Goal: Transaction & Acquisition: Purchase product/service

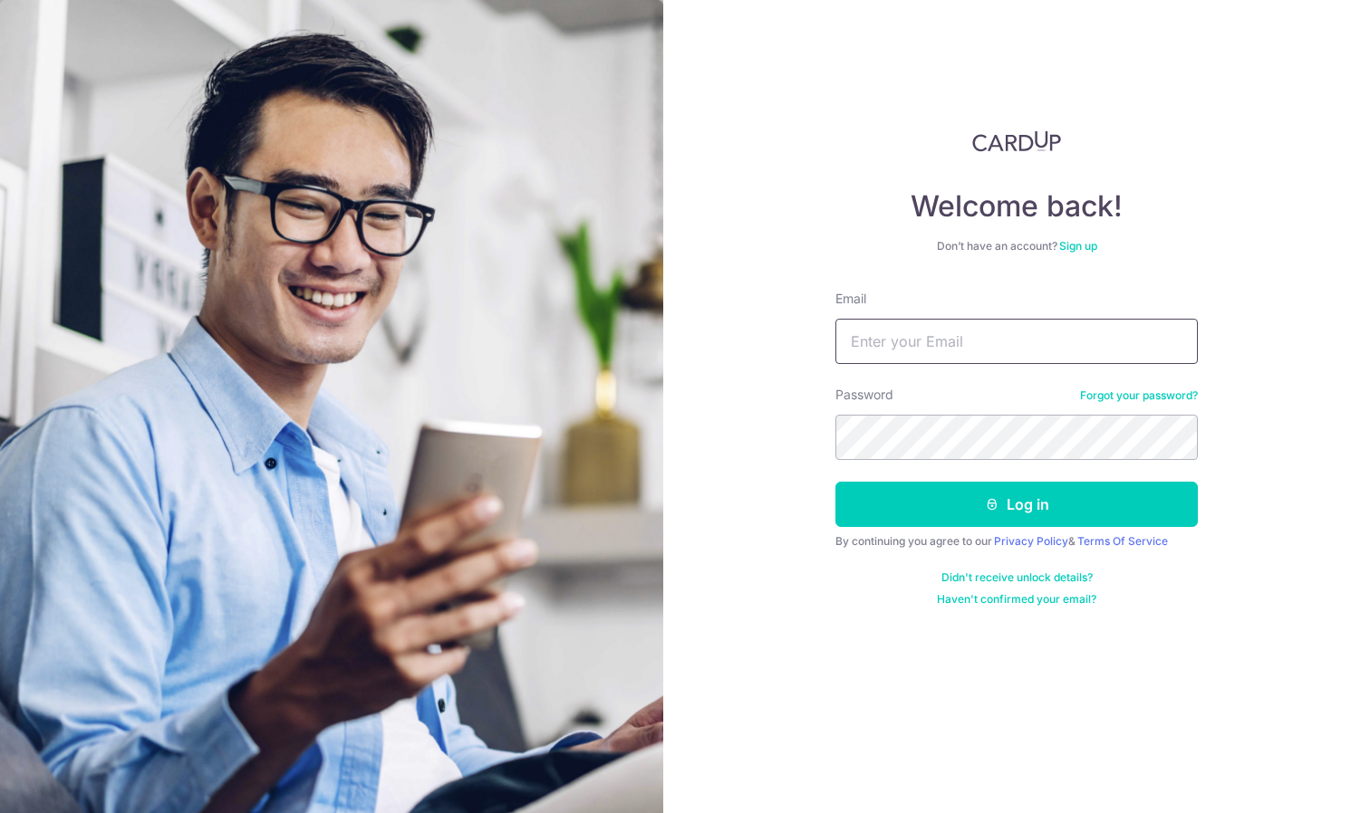
type input "[EMAIL_ADDRESS][DOMAIN_NAME]"
click at [1016, 505] on button "Log in" at bounding box center [1016, 504] width 362 height 45
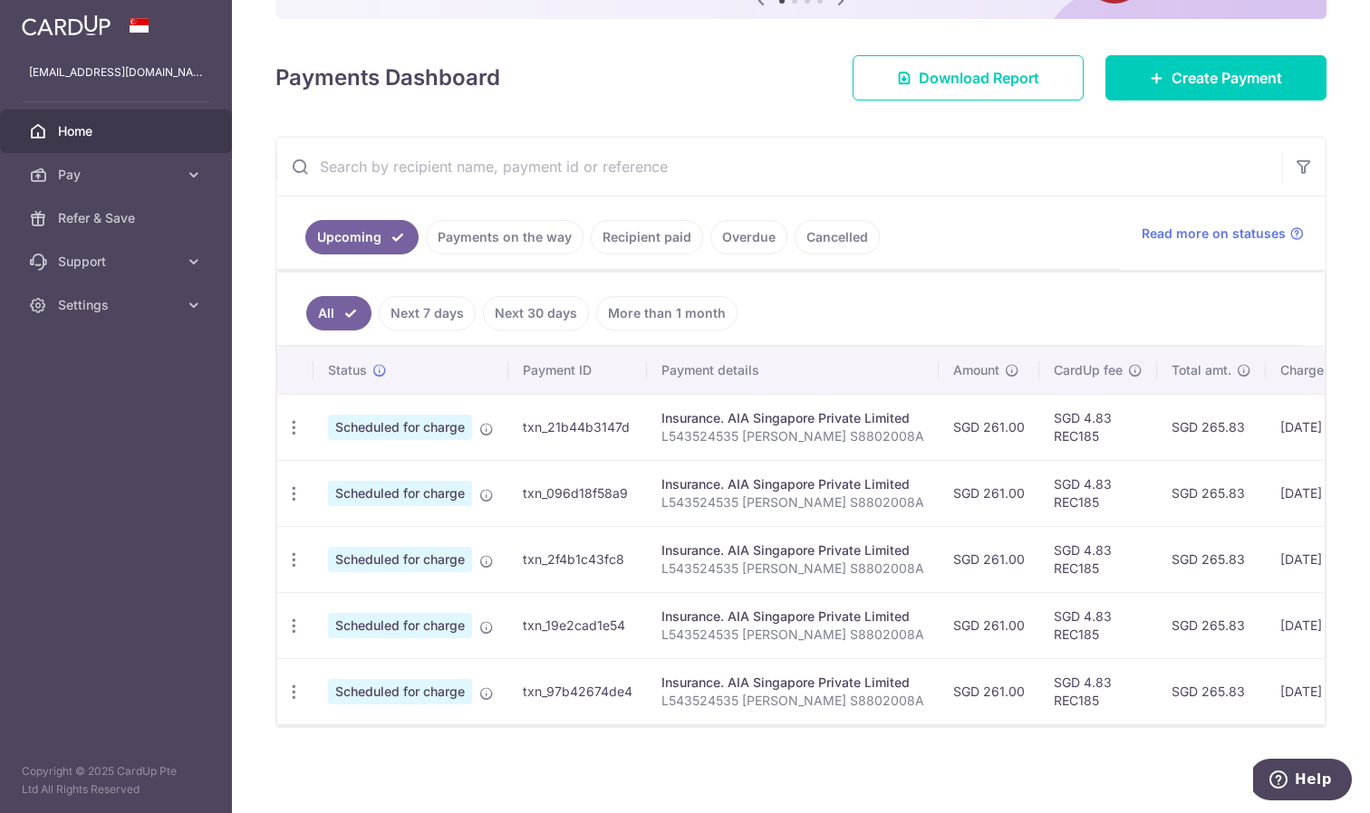
scroll to position [223, 0]
click at [88, 178] on span "Pay" at bounding box center [118, 175] width 120 height 18
click at [71, 38] on link at bounding box center [65, 23] width 103 height 33
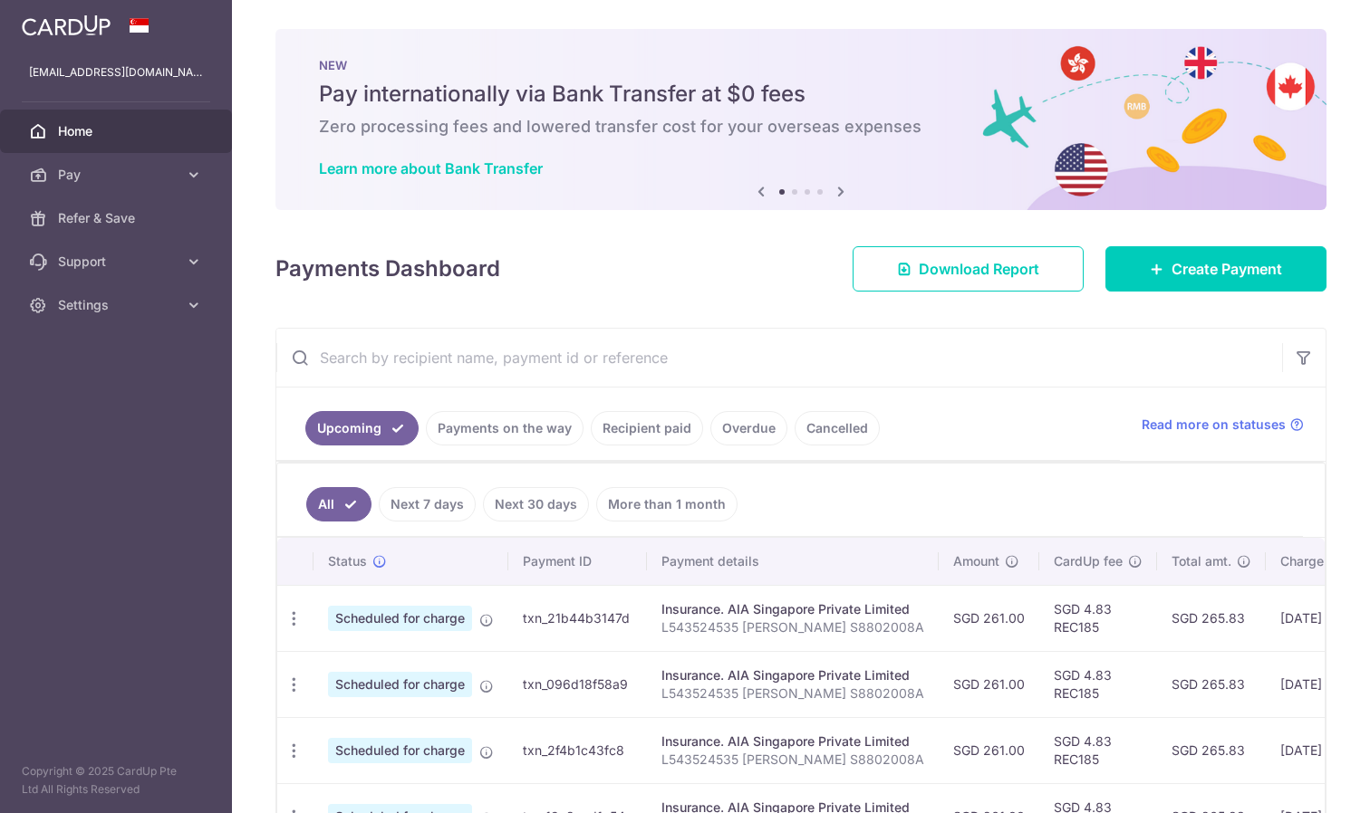
scroll to position [0, 0]
click at [105, 29] on img at bounding box center [66, 25] width 89 height 22
click at [56, 25] on img at bounding box center [66, 25] width 89 height 22
click at [121, 213] on span "Refer & Save" at bounding box center [118, 218] width 120 height 18
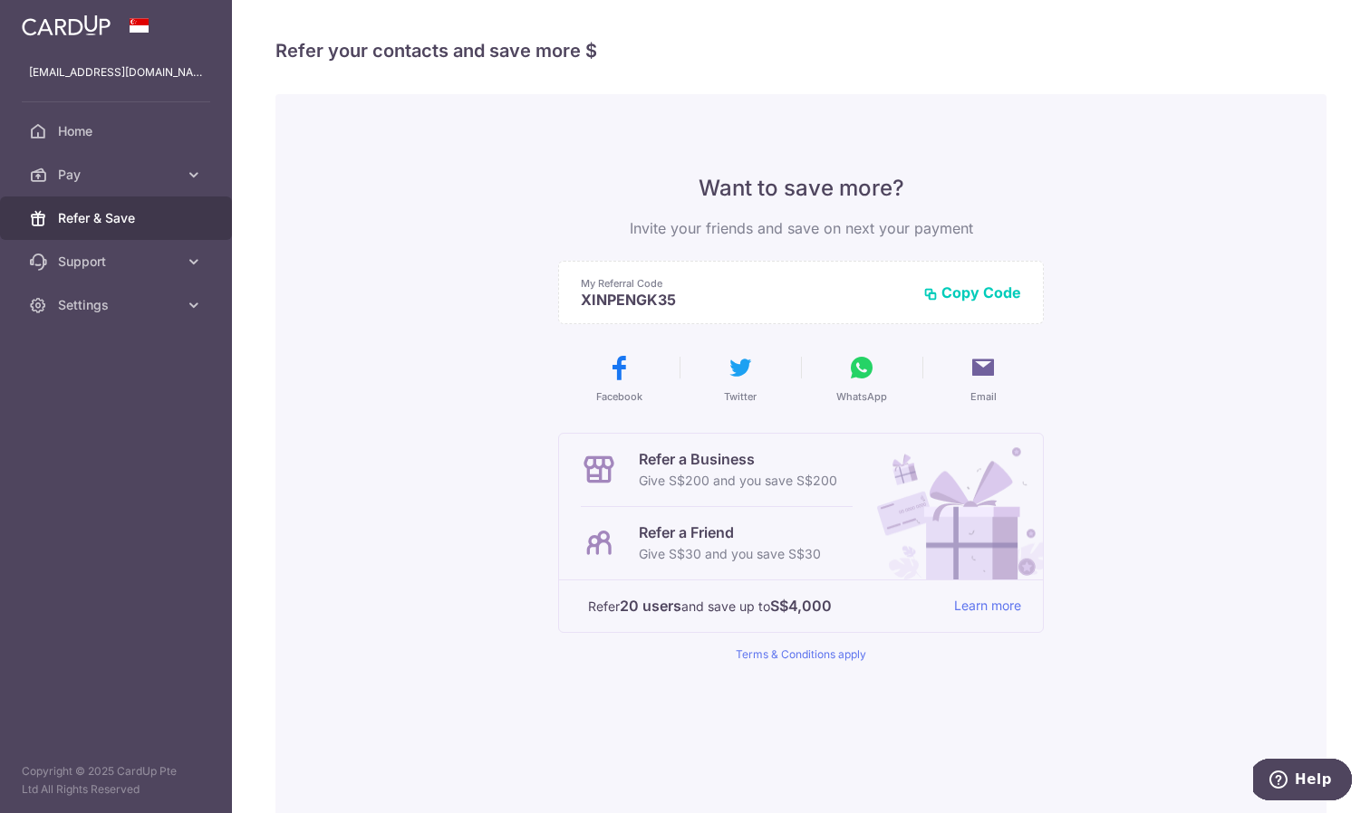
click at [141, 28] on span at bounding box center [140, 25] width 22 height 14
click at [88, 28] on img at bounding box center [66, 25] width 89 height 22
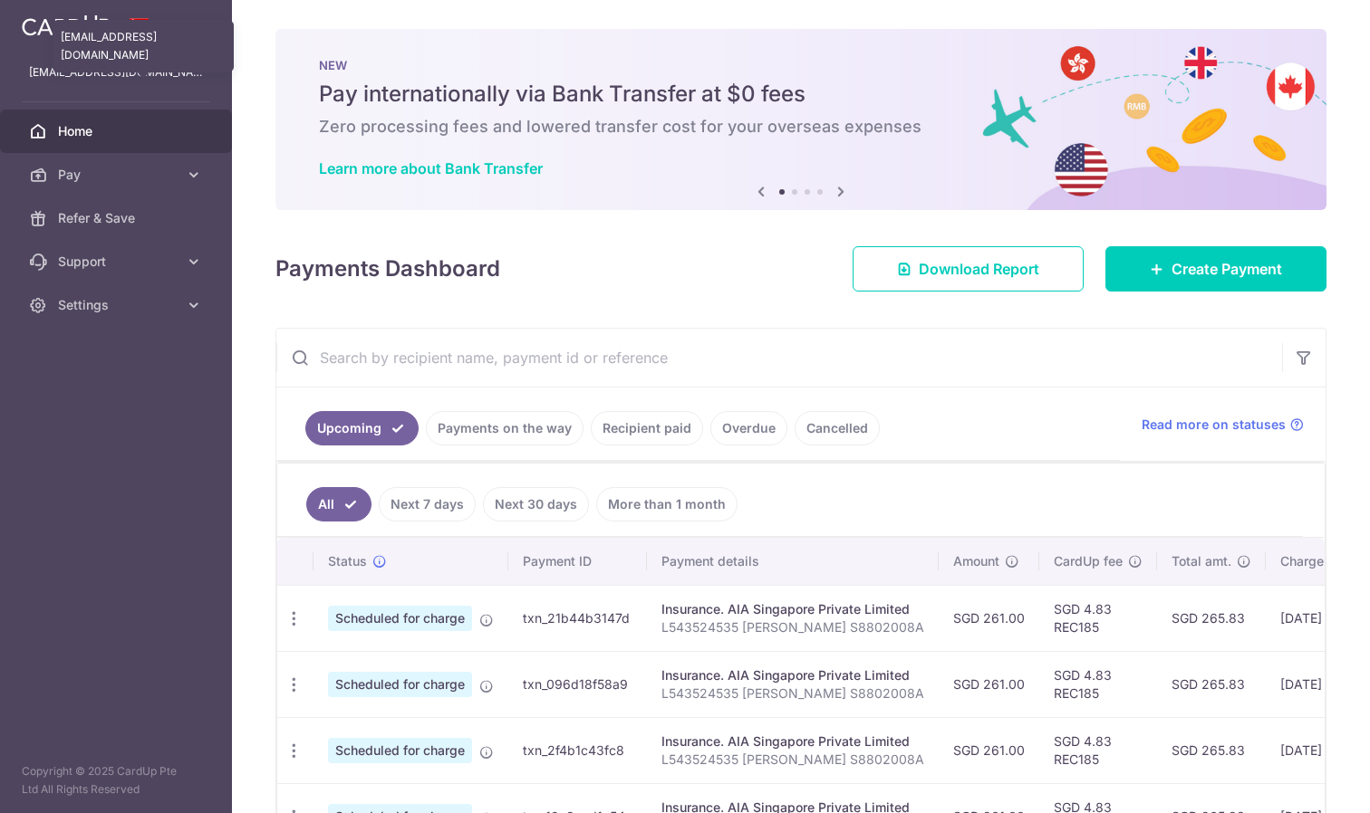
click at [87, 75] on p "xp.kong8@gmail.com" at bounding box center [116, 72] width 174 height 18
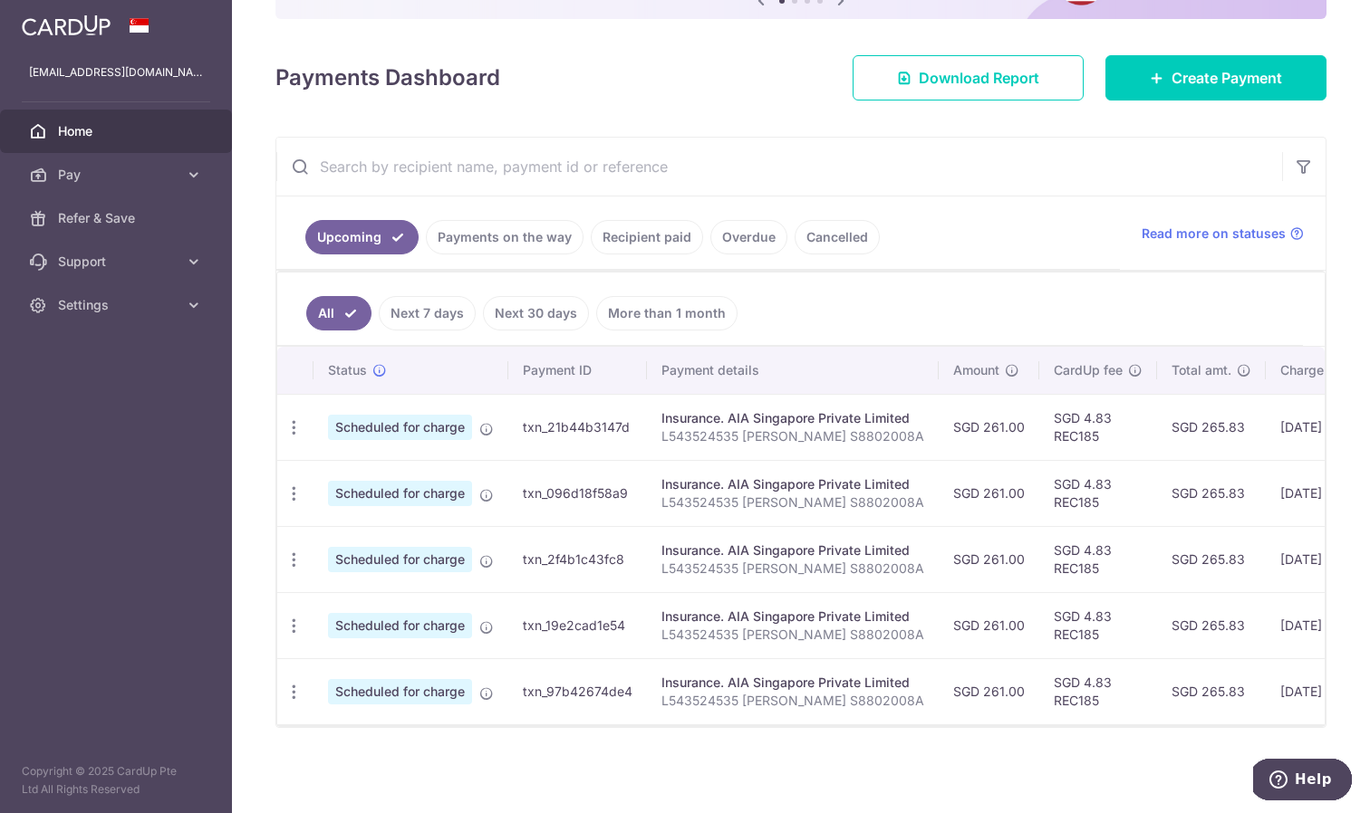
scroll to position [201, 0]
click at [1295, 780] on span "Help" at bounding box center [1281, 780] width 25 height 18
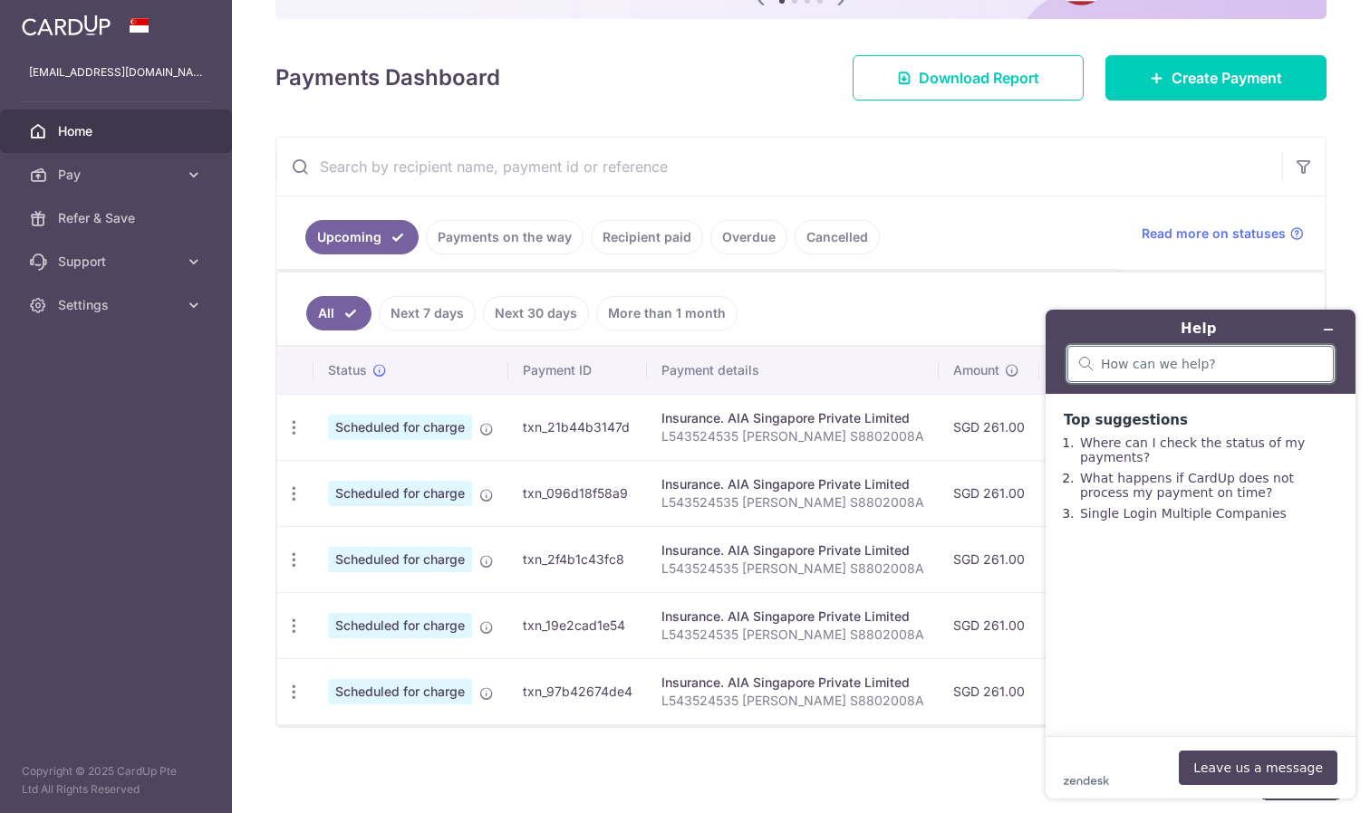
click at [1155, 359] on input "search" at bounding box center [1211, 364] width 221 height 16
type input "p"
click at [190, 178] on icon at bounding box center [194, 175] width 18 height 18
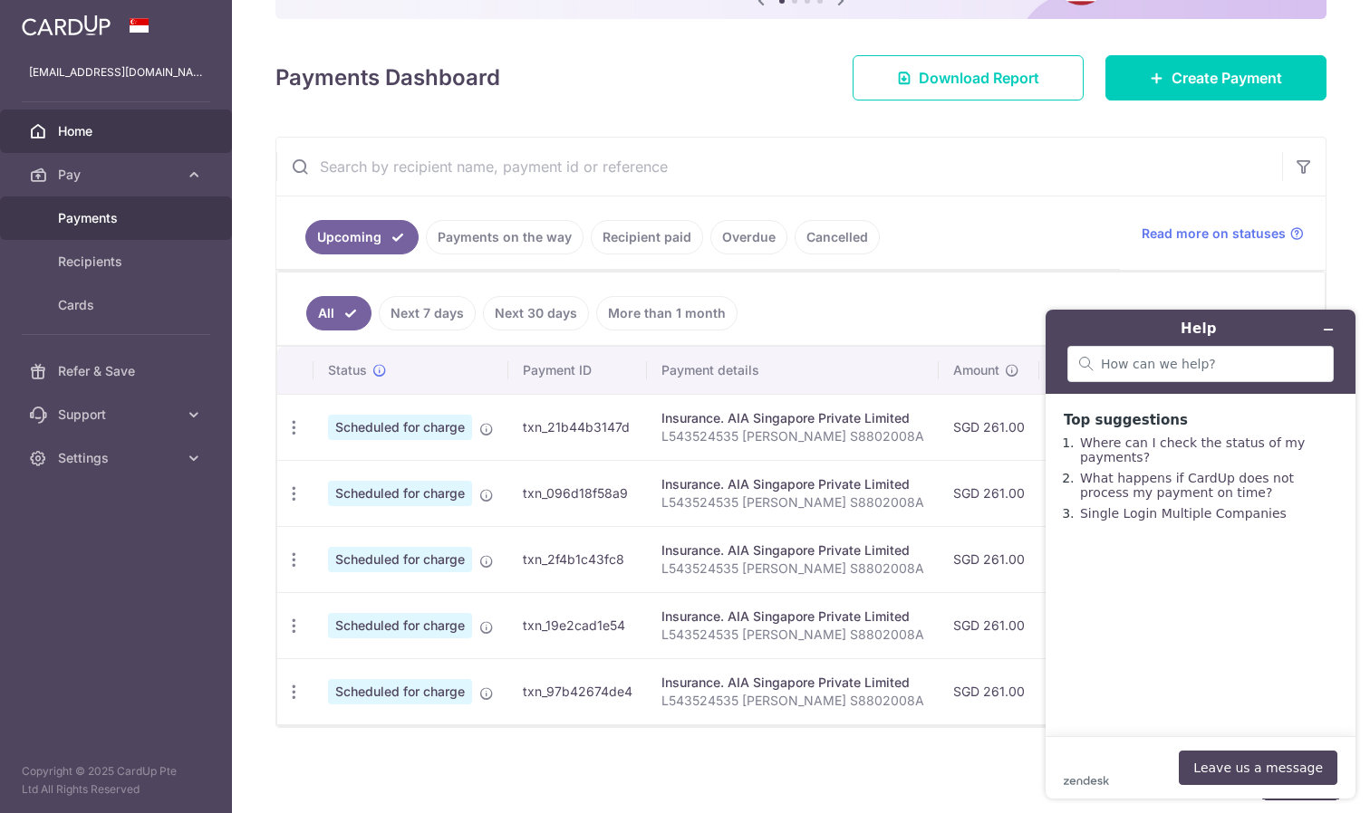
click at [147, 222] on span "Payments" at bounding box center [118, 218] width 120 height 18
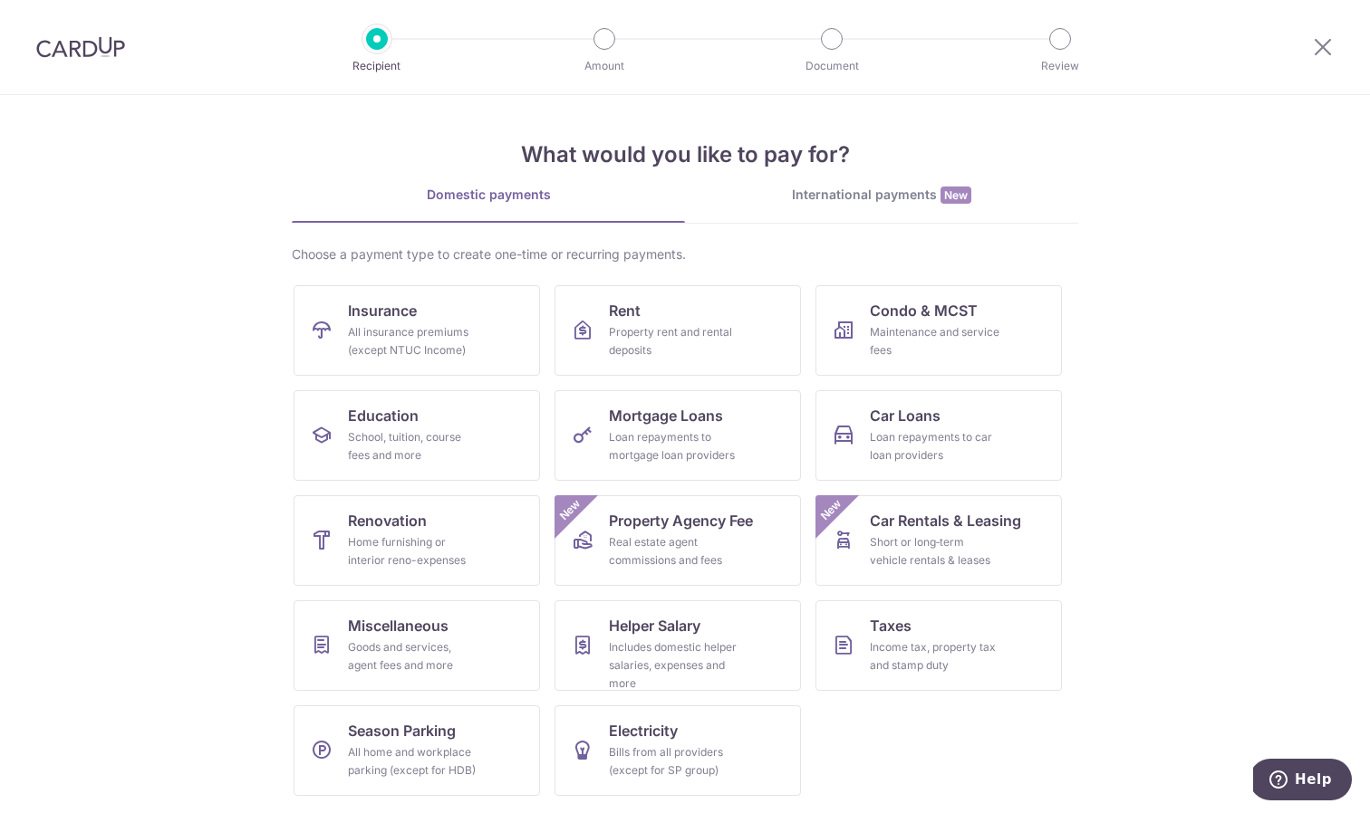
click at [82, 51] on img at bounding box center [80, 47] width 89 height 22
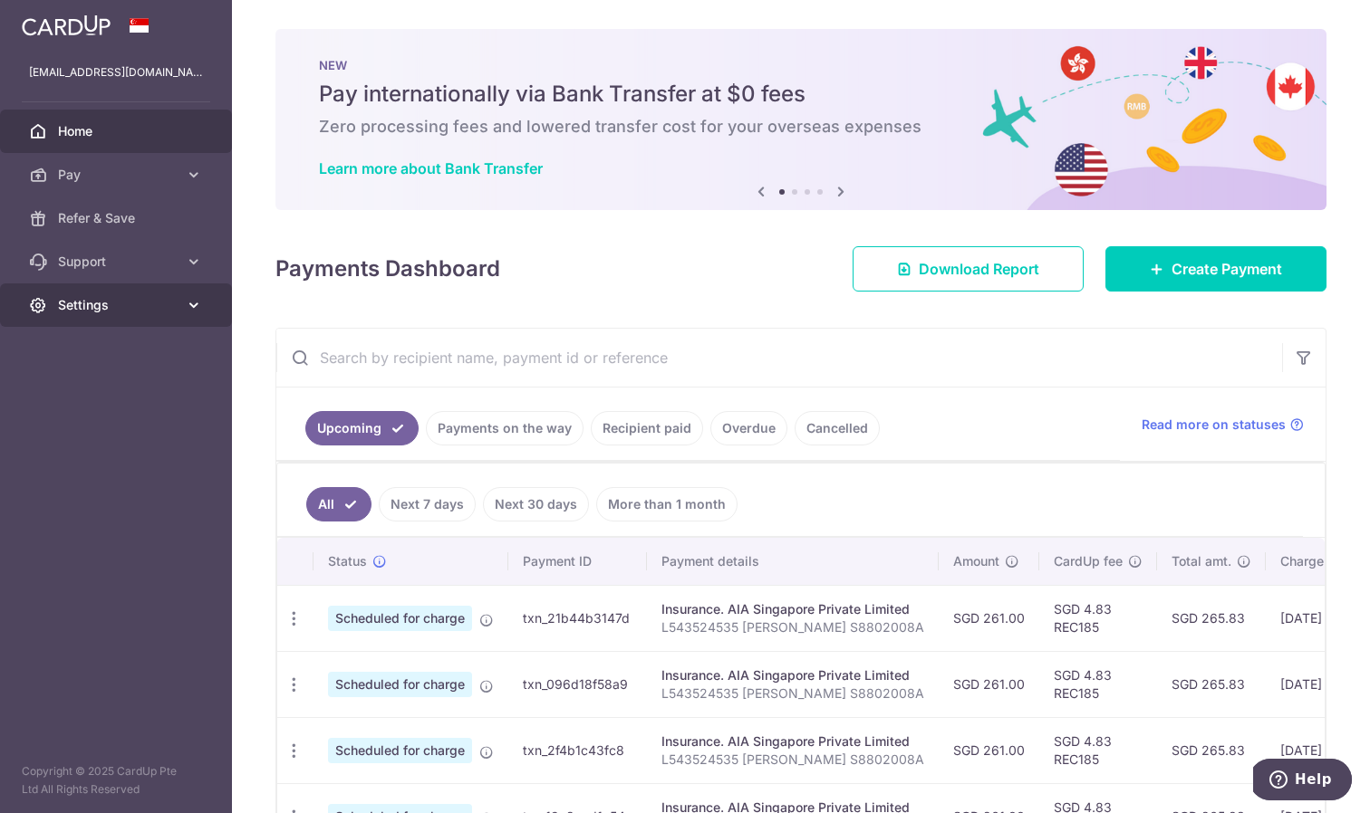
click at [83, 311] on span "Settings" at bounding box center [118, 305] width 120 height 18
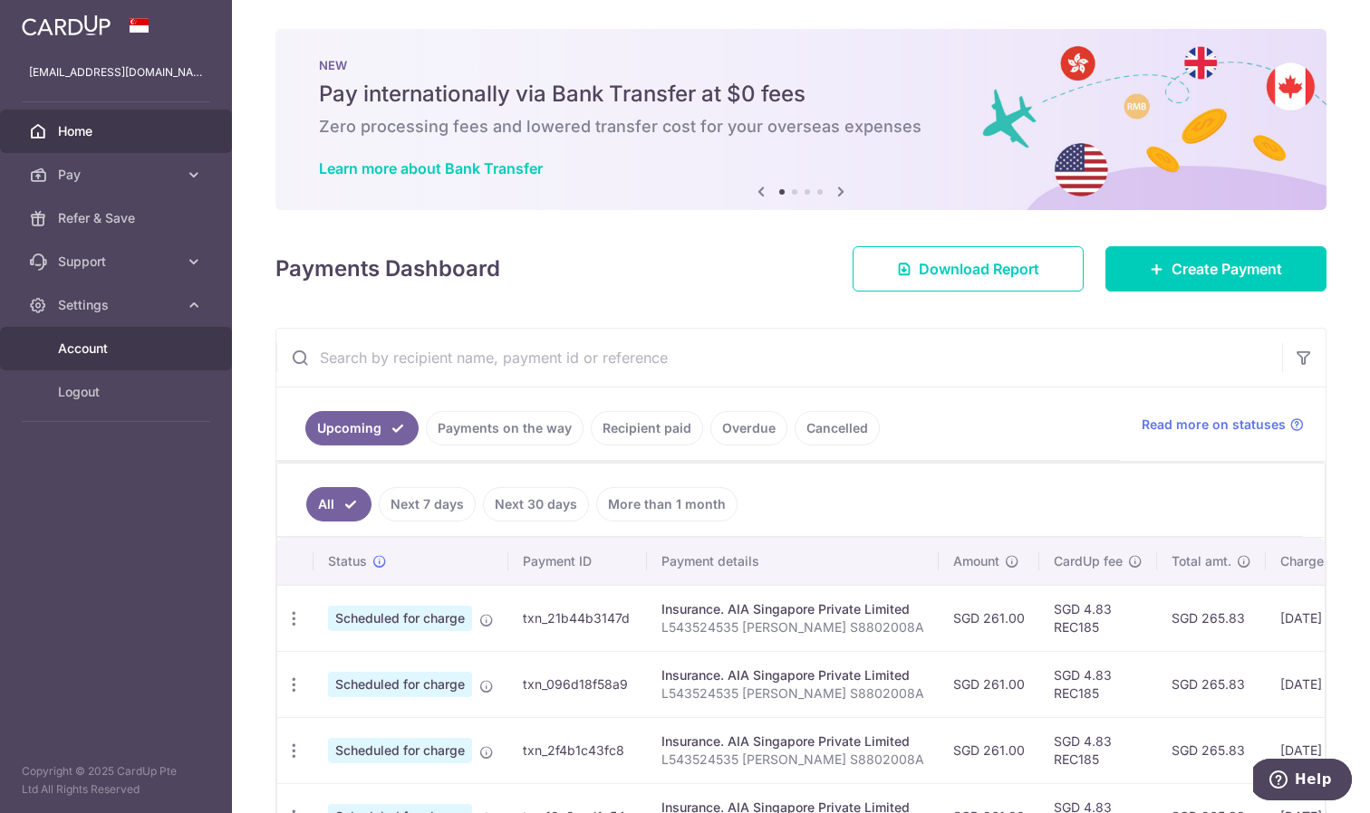
click at [84, 345] on span "Account" at bounding box center [118, 349] width 120 height 18
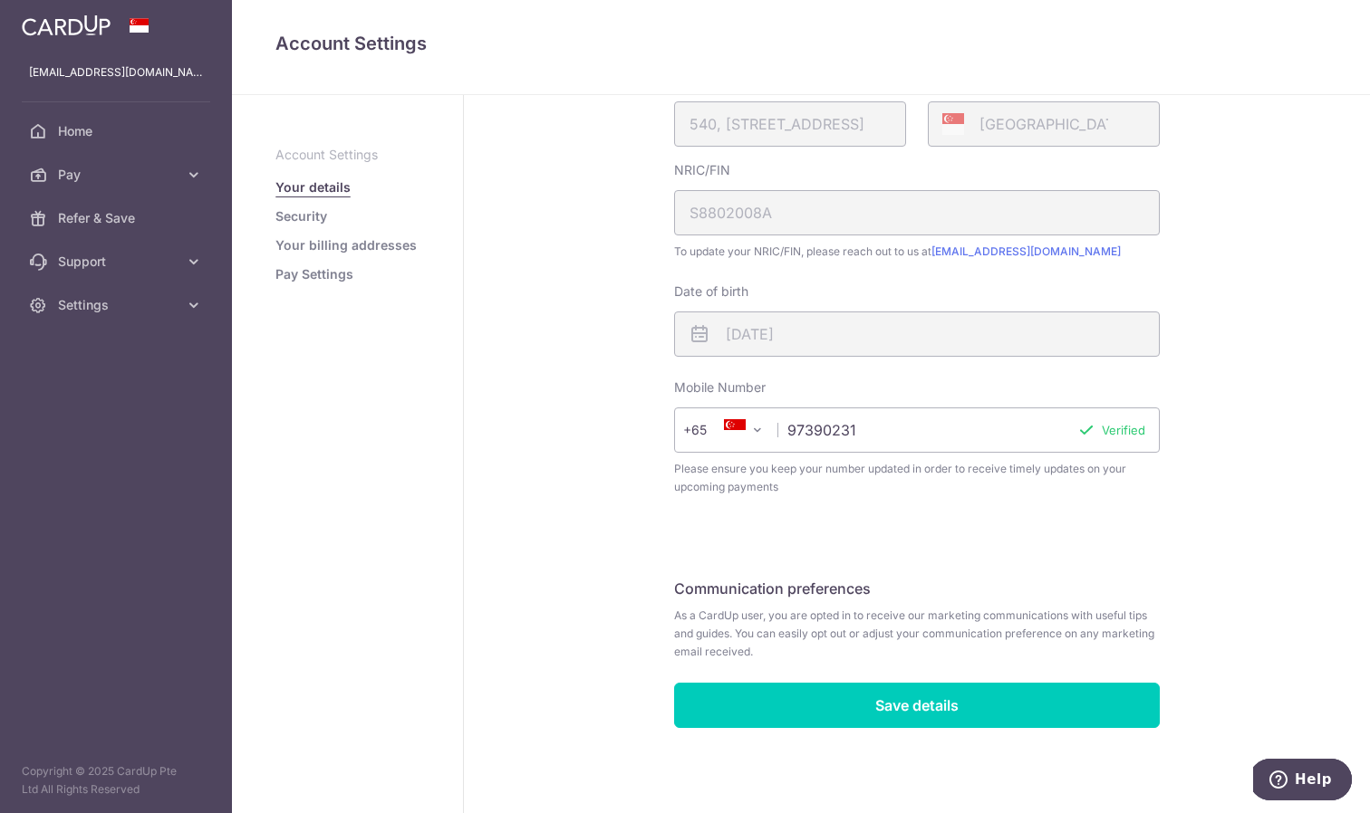
scroll to position [423, 0]
click at [323, 277] on link "Pay Settings" at bounding box center [314, 274] width 78 height 18
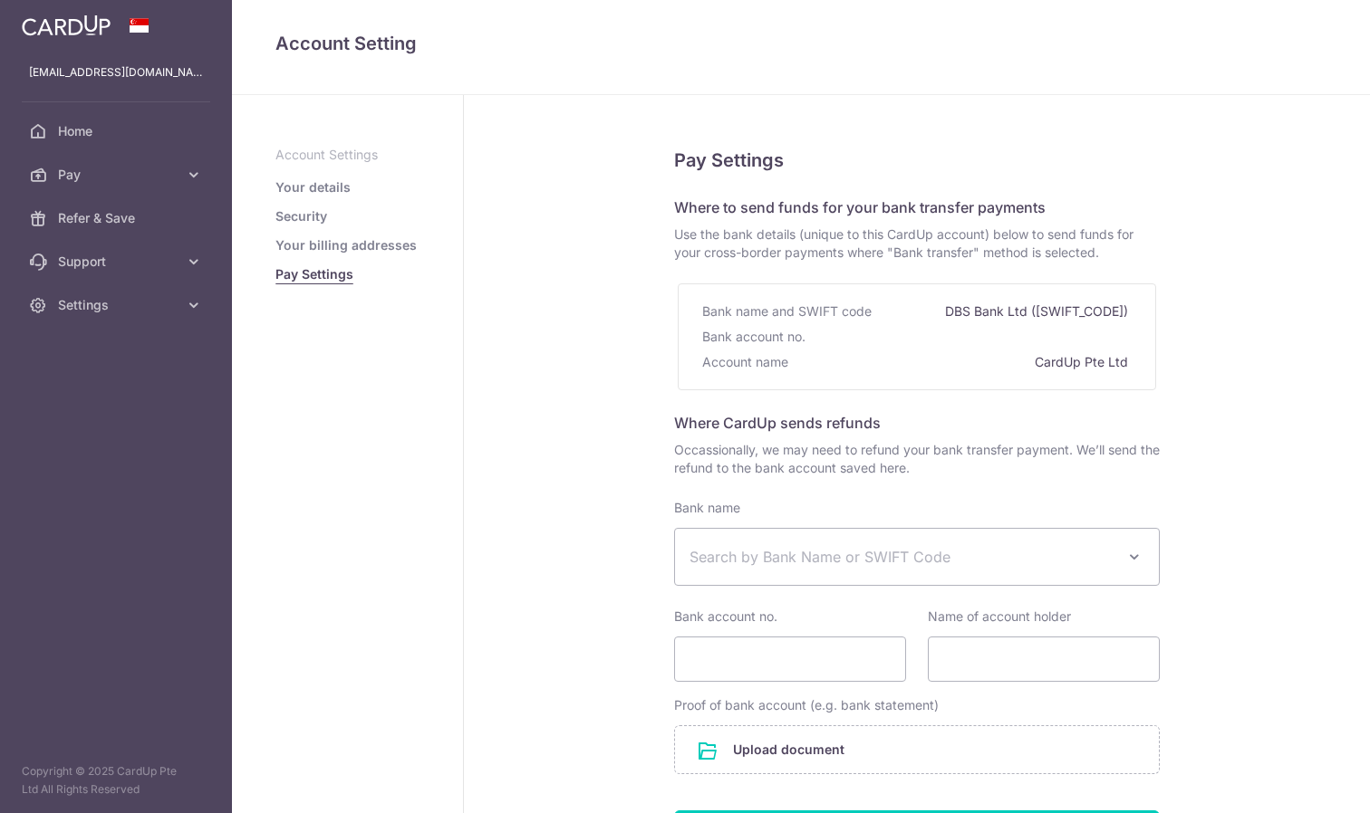
select select
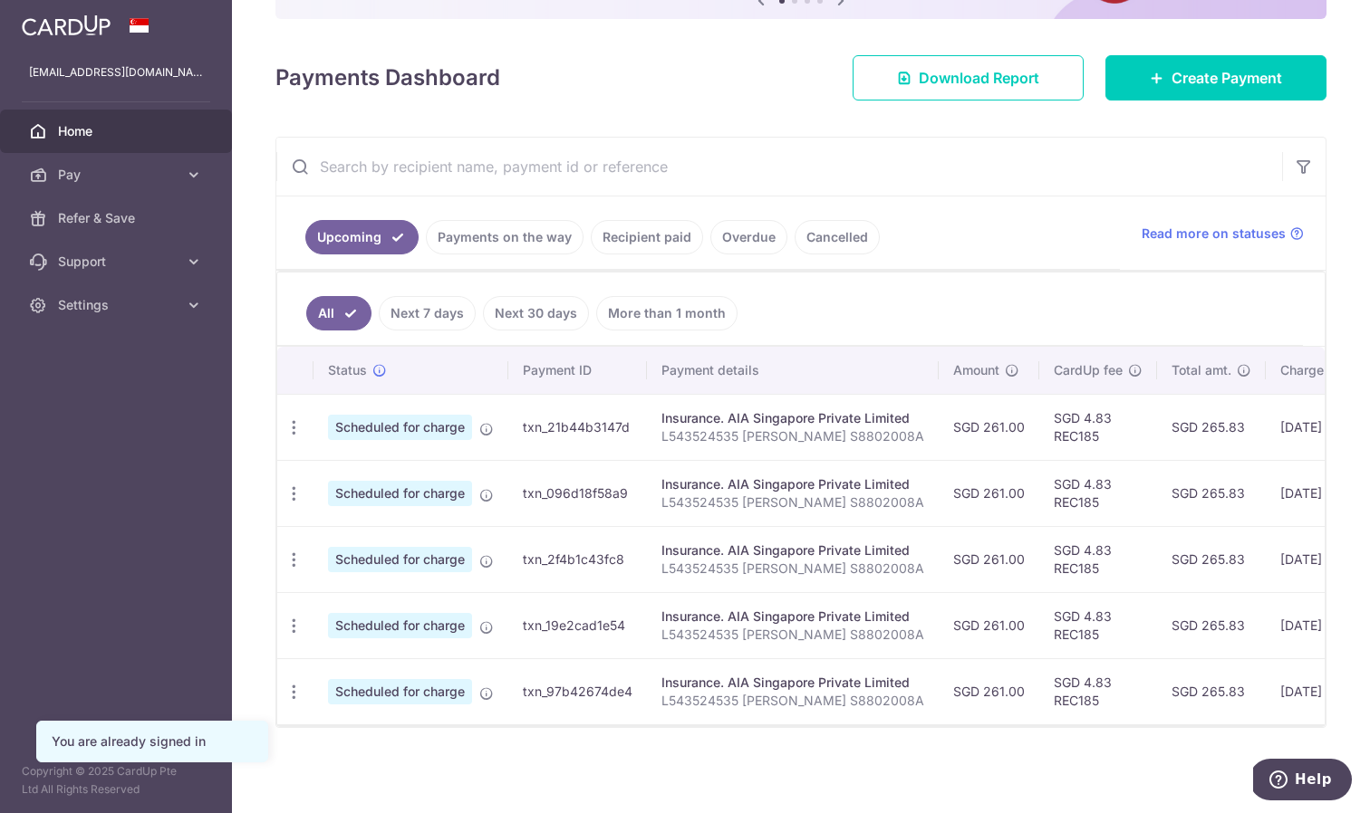
scroll to position [223, 0]
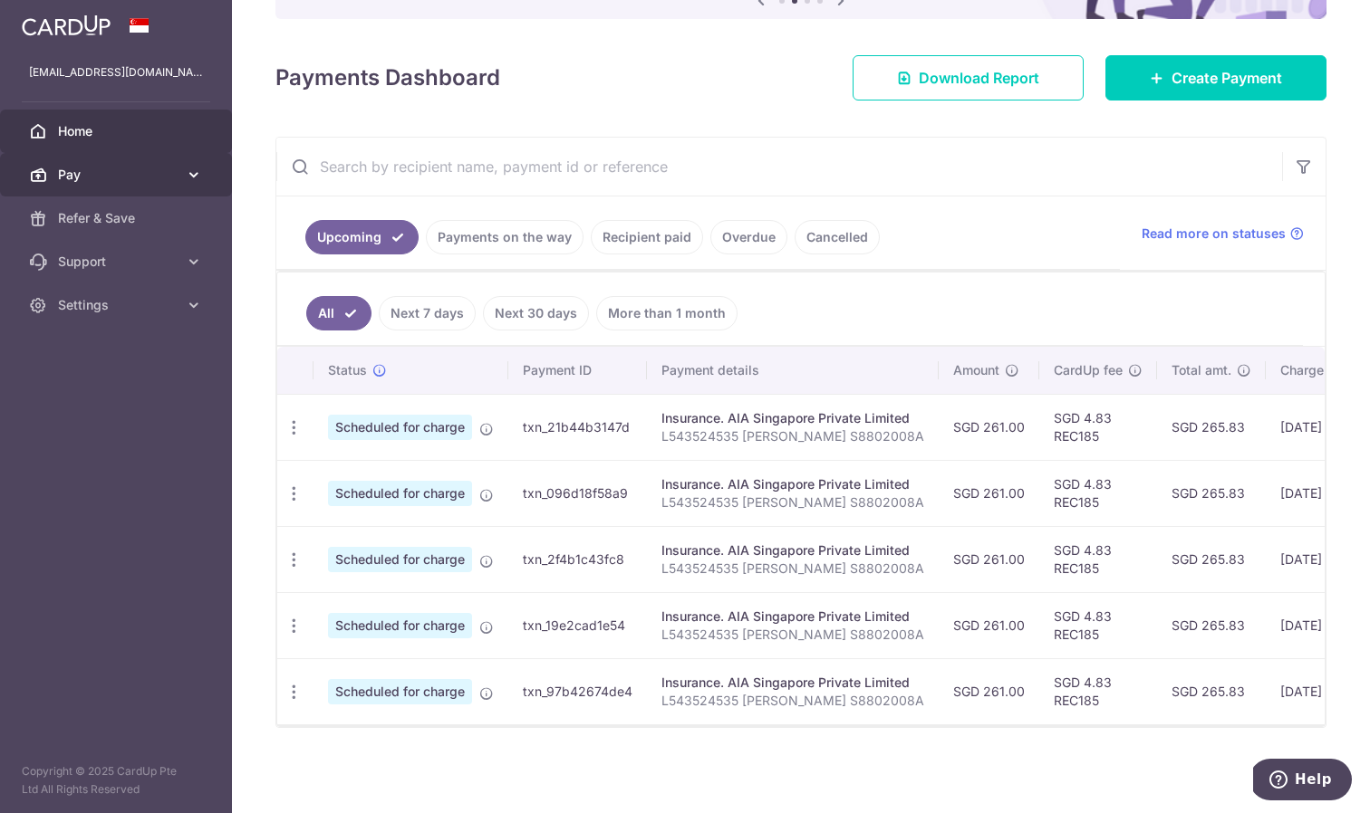
click at [81, 174] on span "Pay" at bounding box center [118, 175] width 120 height 18
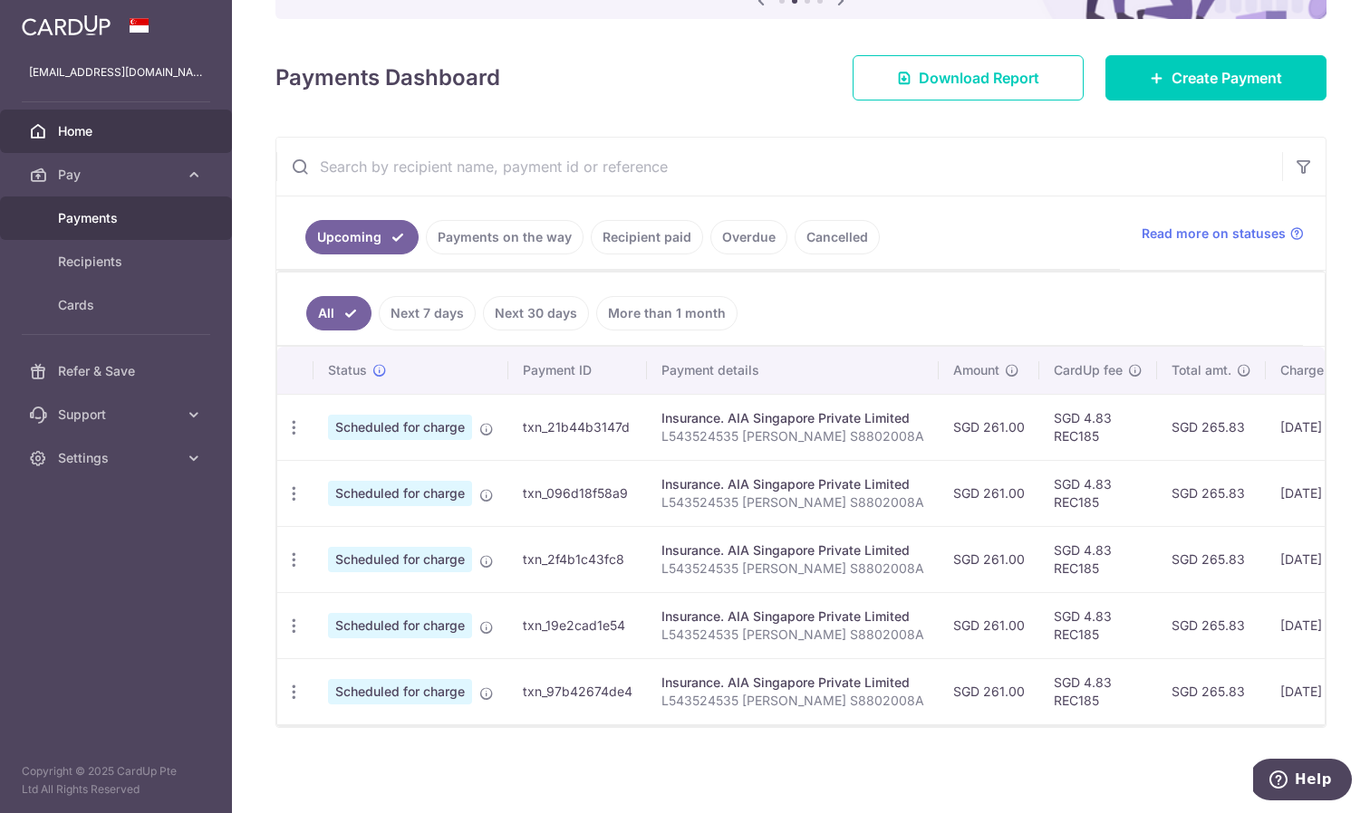
click at [89, 228] on link "Payments" at bounding box center [116, 218] width 232 height 43
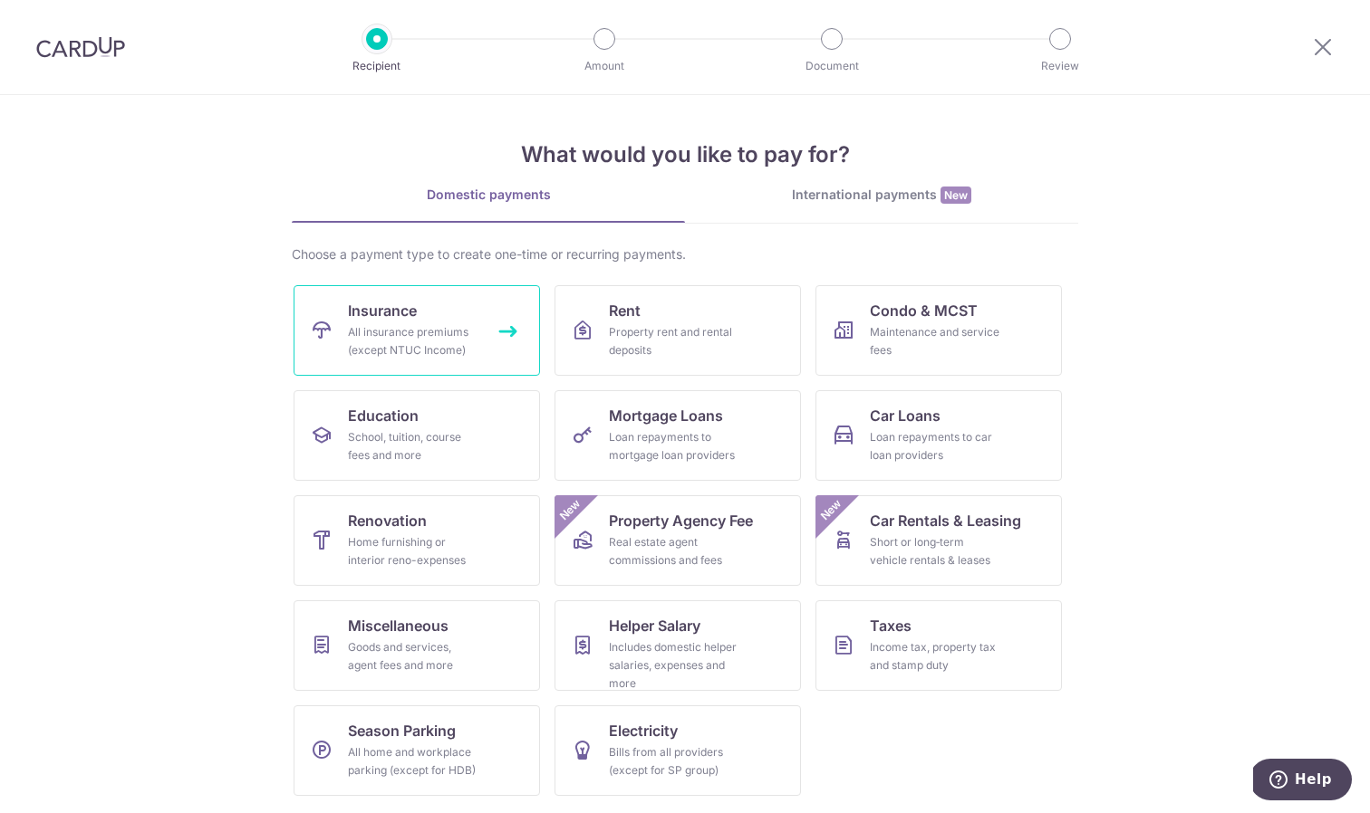
click at [377, 322] on link "Insurance All insurance premiums (except NTUC Income)" at bounding box center [417, 330] width 246 height 91
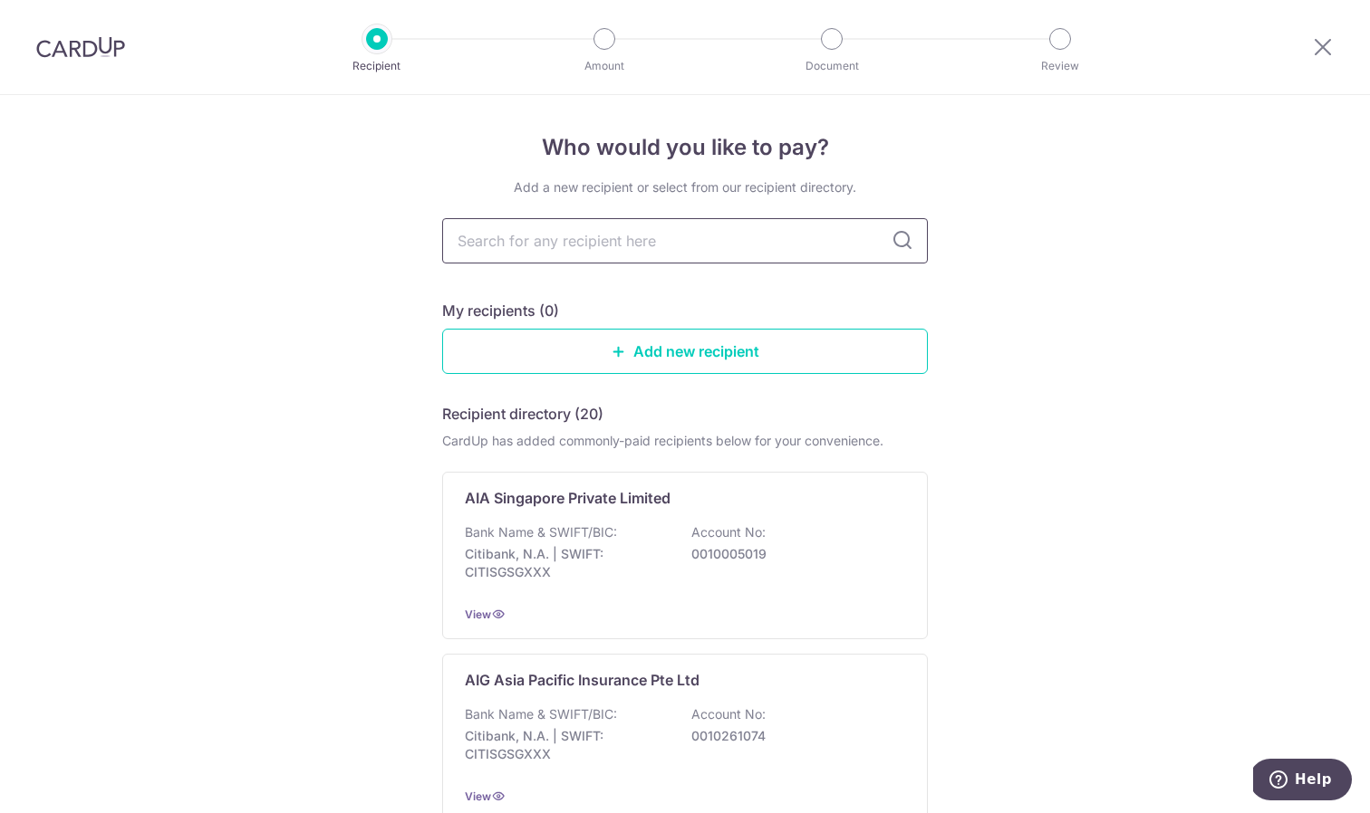
click at [522, 251] on input "text" at bounding box center [685, 240] width 486 height 45
type input "aia"
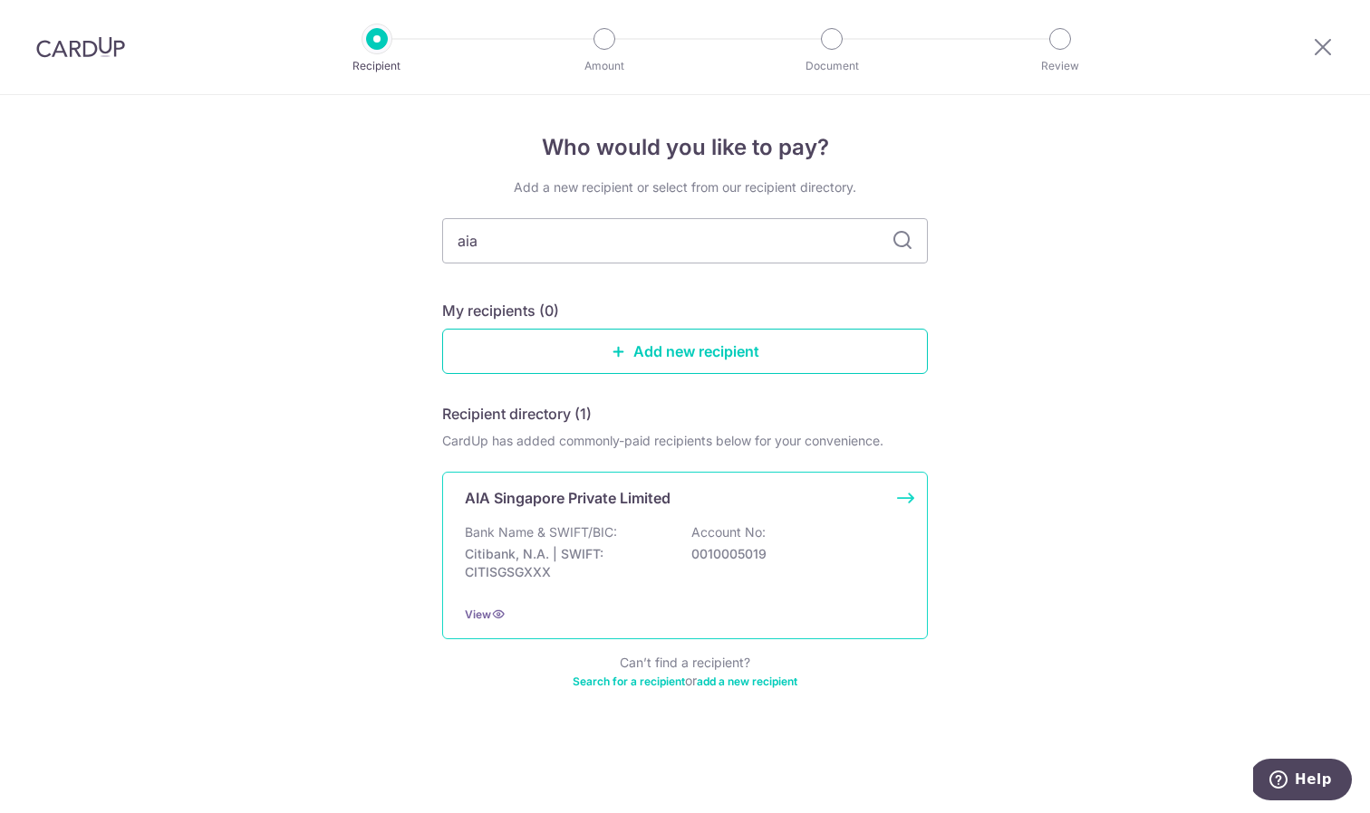
click at [586, 544] on div "Bank Name & SWIFT/BIC: Citibank, N.A. | SWIFT: CITISGSGXXX Account No: 00100050…" at bounding box center [685, 557] width 440 height 67
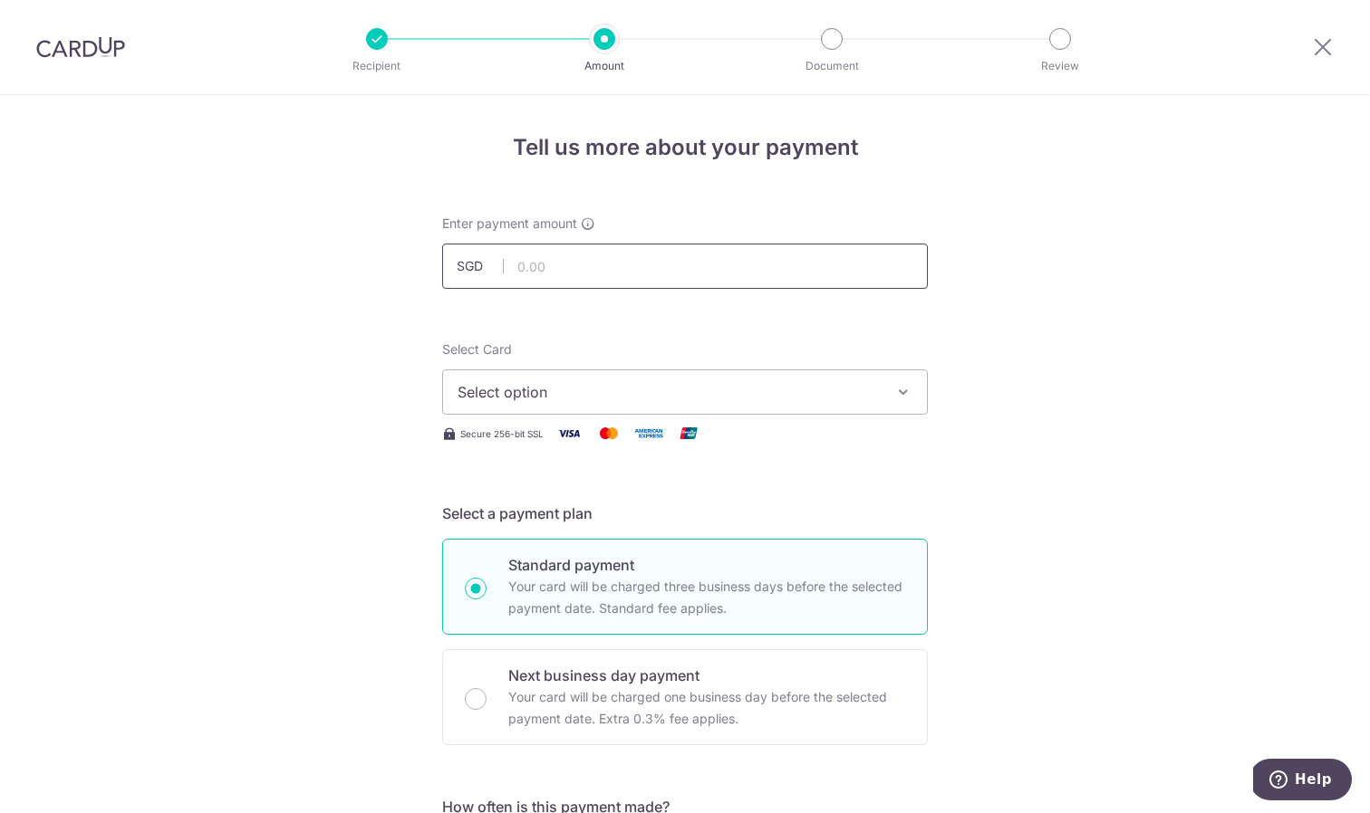
click at [544, 266] on input "text" at bounding box center [685, 266] width 486 height 45
type input "3,687.31"
click at [884, 394] on button "Select option" at bounding box center [685, 392] width 486 height 45
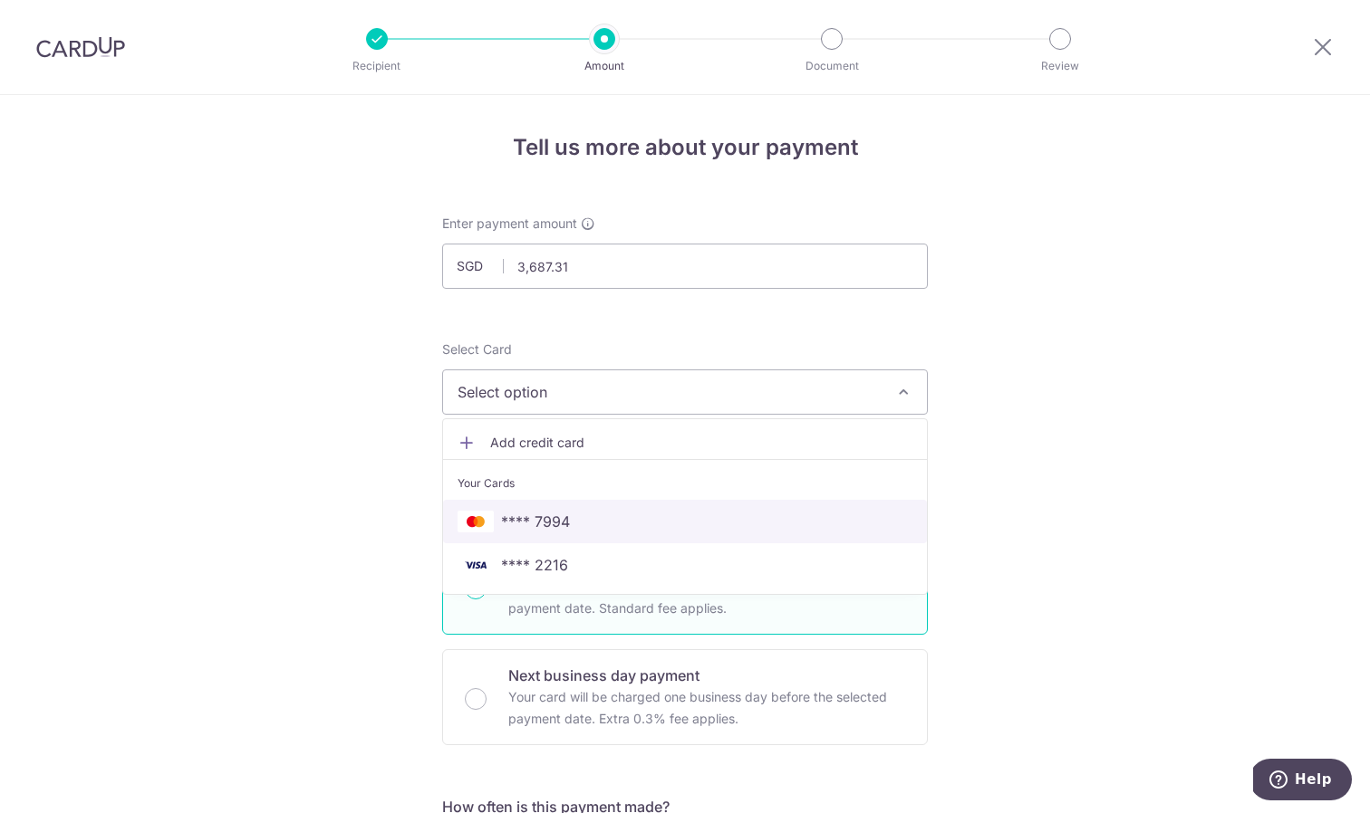
click at [731, 529] on span "**** 7994" at bounding box center [684, 522] width 455 height 22
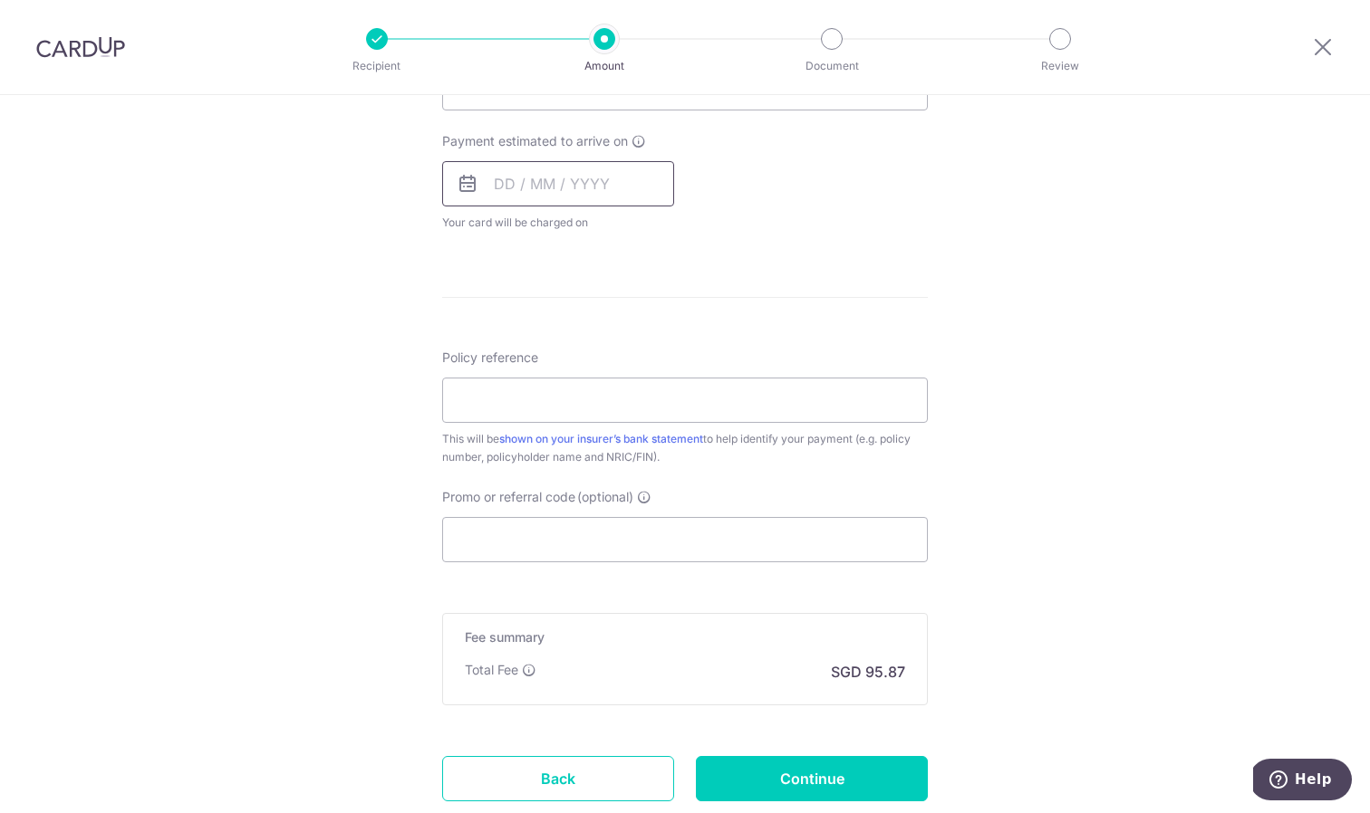
scroll to position [811, 0]
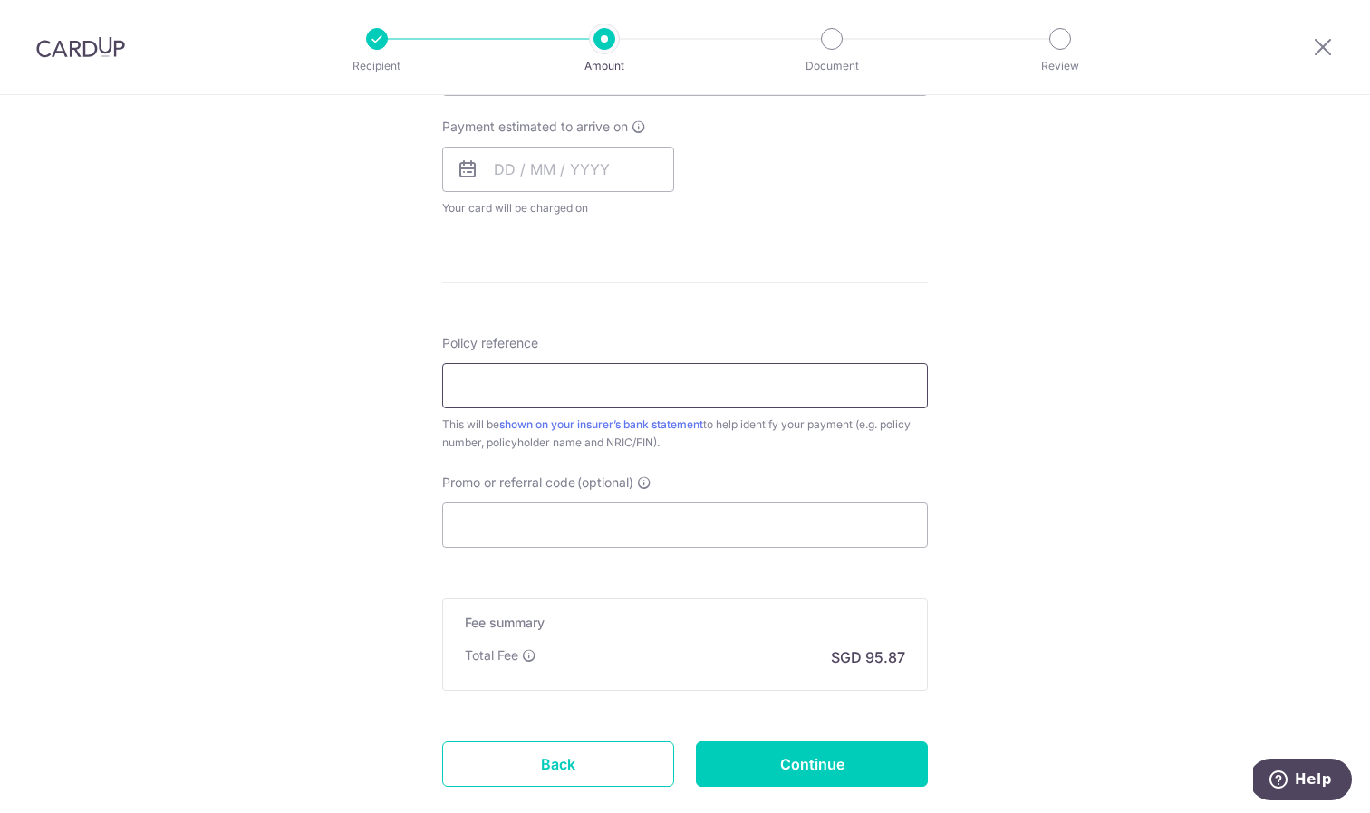
click at [551, 380] on input "Policy reference" at bounding box center [685, 385] width 486 height 45
type input "L"
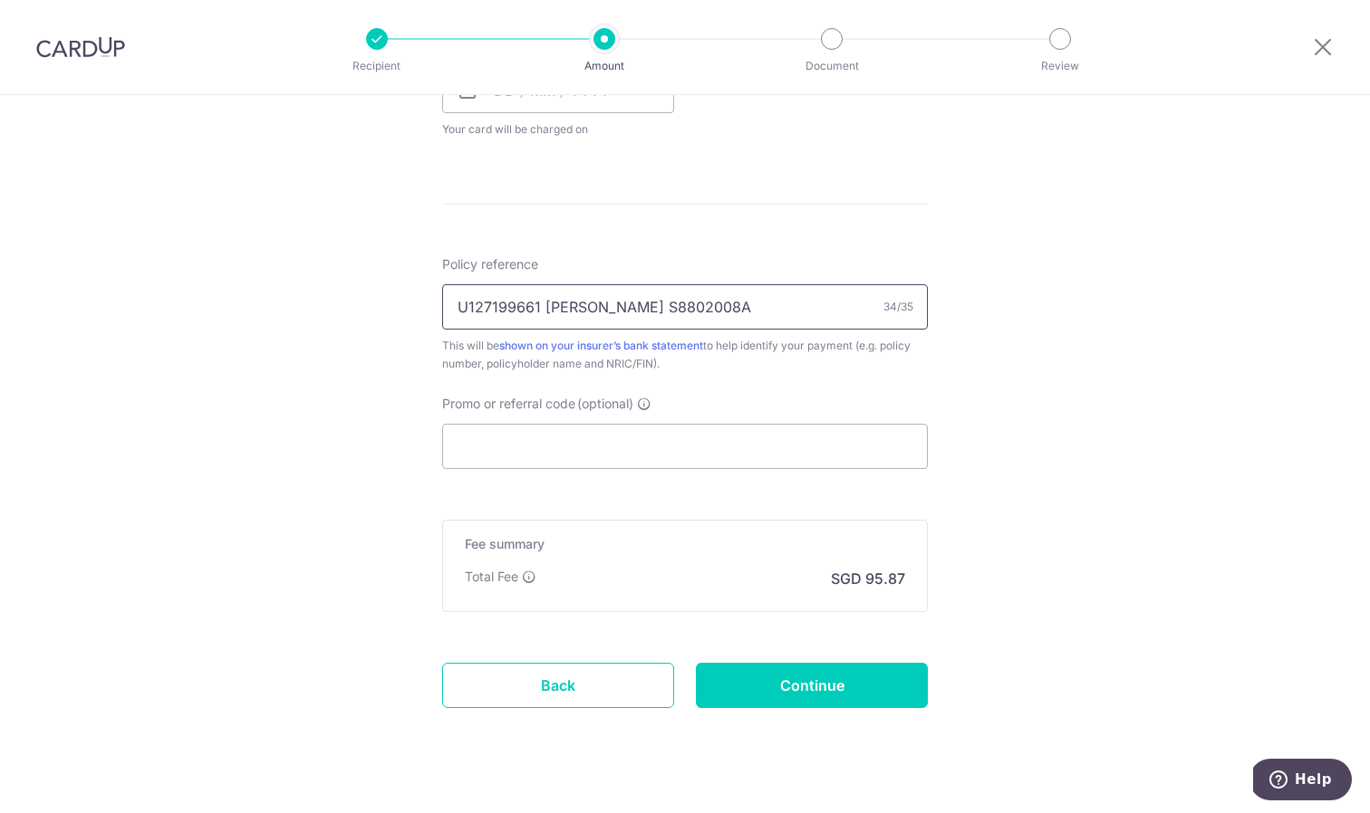
scroll to position [902, 0]
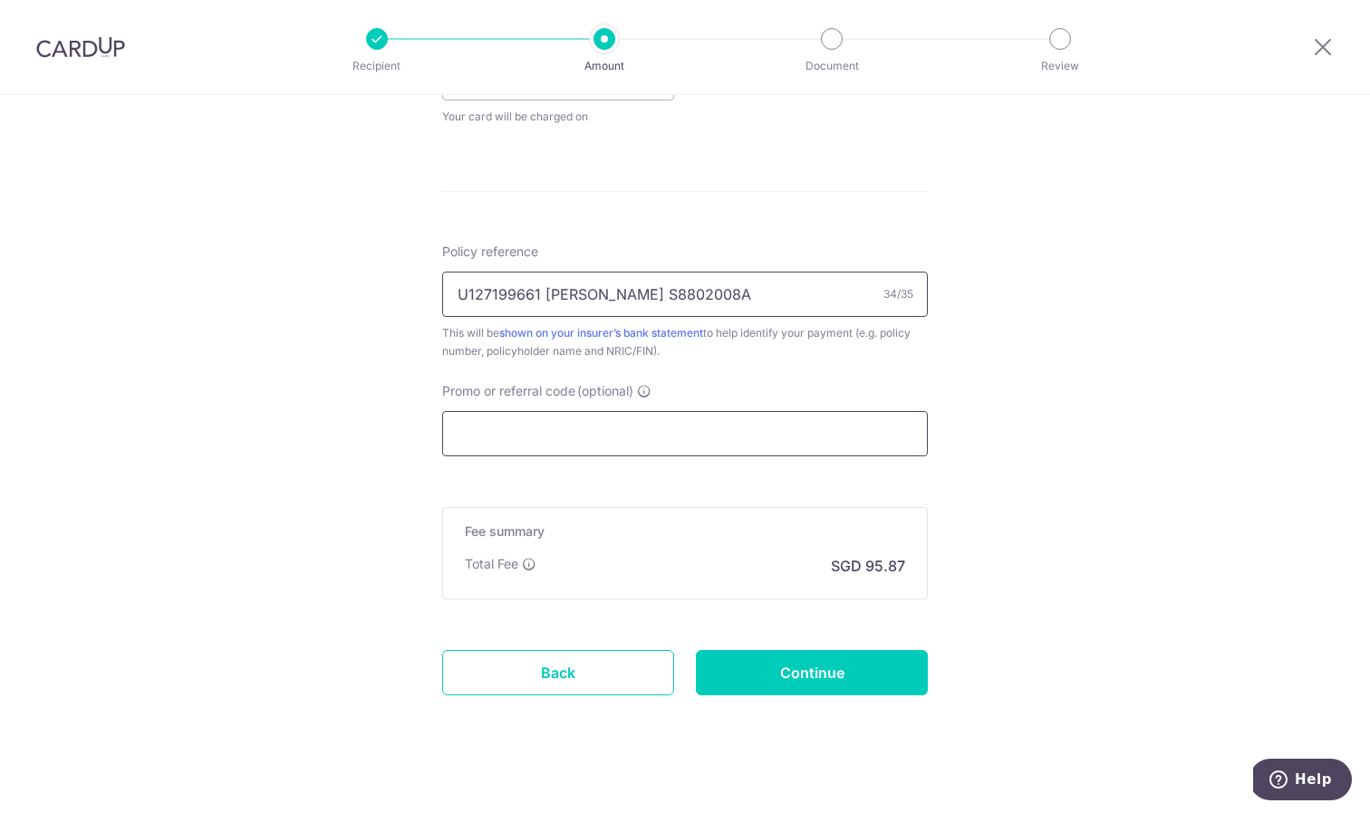
type input "U127199661 [PERSON_NAME] S8802008A"
click at [550, 423] on input "Promo or referral code (optional)" at bounding box center [685, 433] width 486 height 45
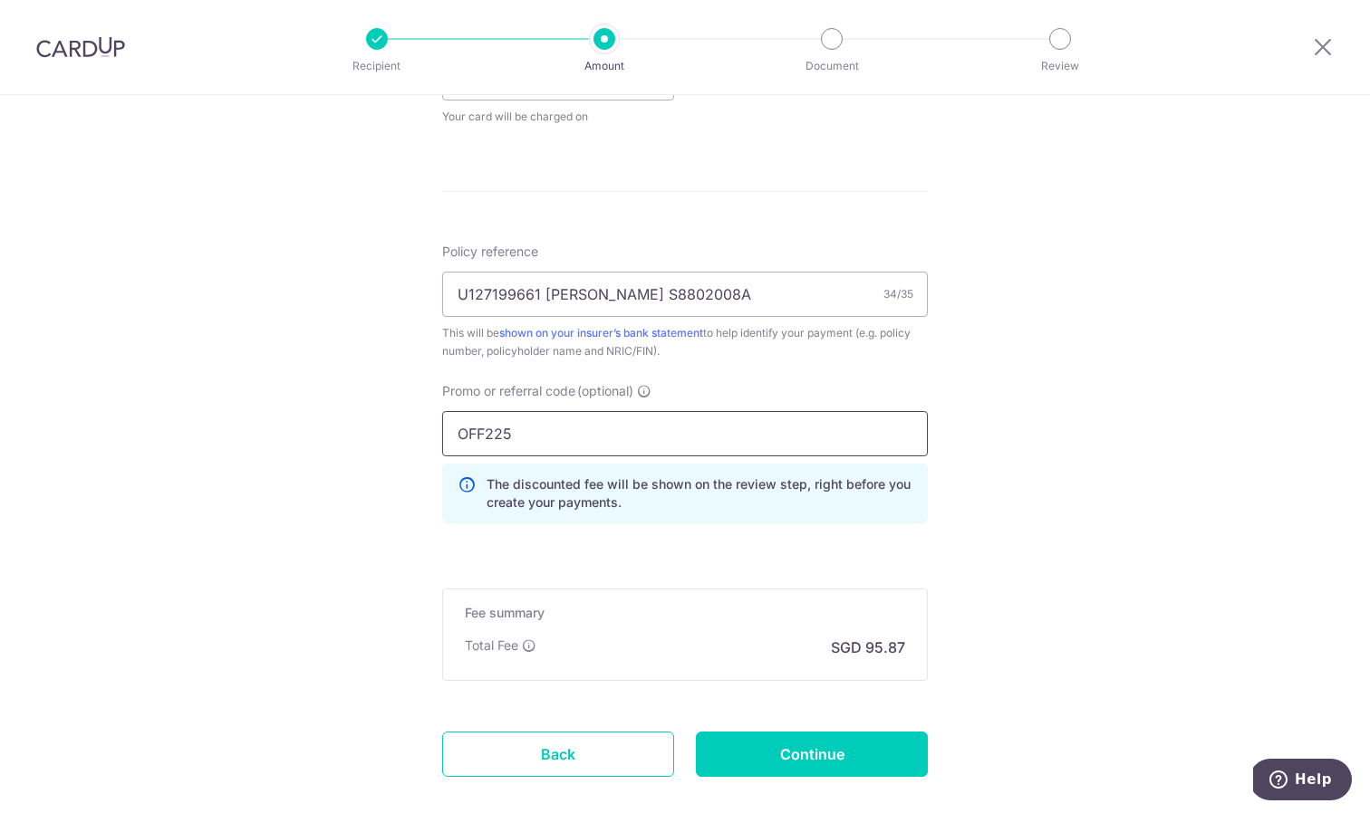
type input "OFF225"
click at [1057, 494] on div "Tell us more about your payment Enter payment amount SGD 3,687.31 3687.31 Selec…" at bounding box center [685, 53] width 1370 height 1720
click at [780, 764] on input "Continue" at bounding box center [812, 754] width 232 height 45
type input "Create Schedule"
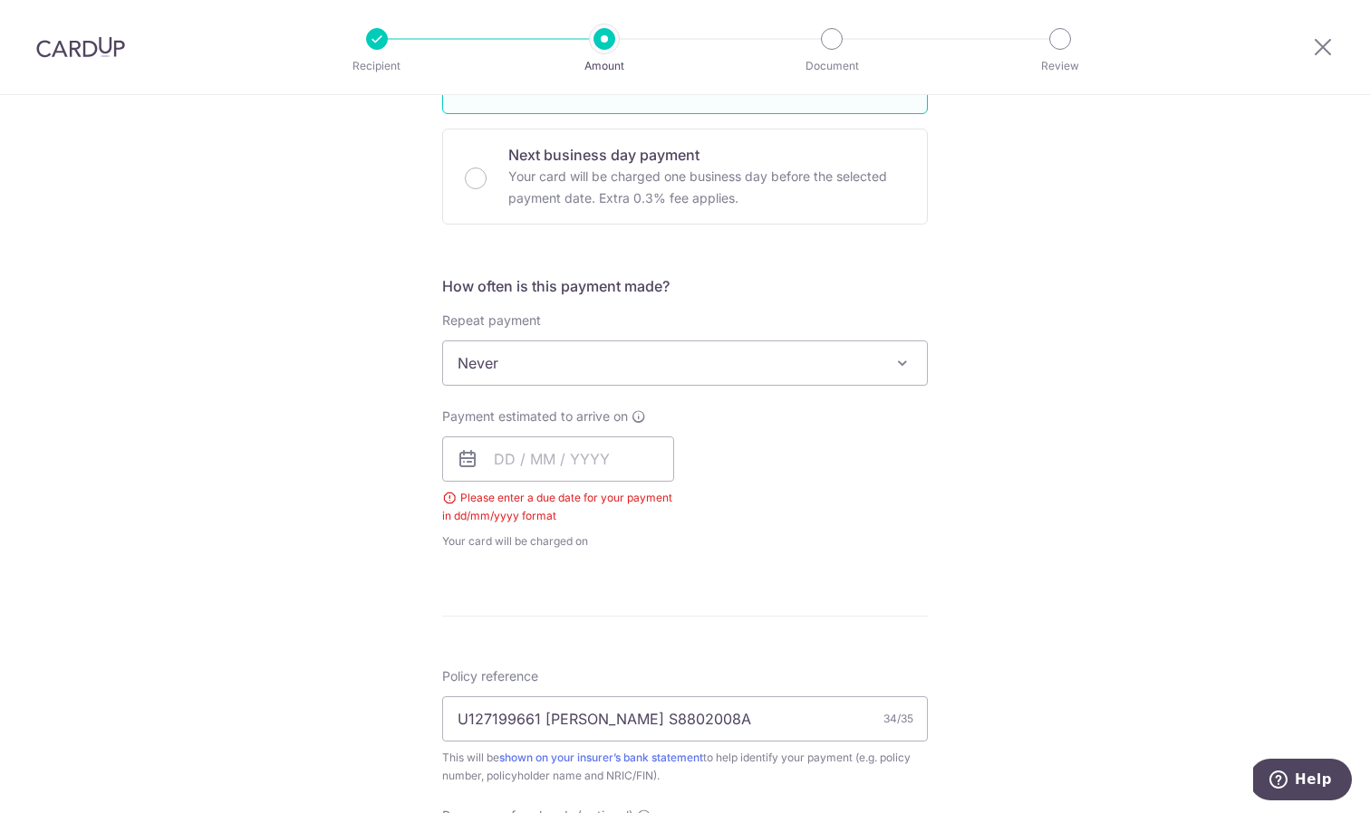
scroll to position [512, 0]
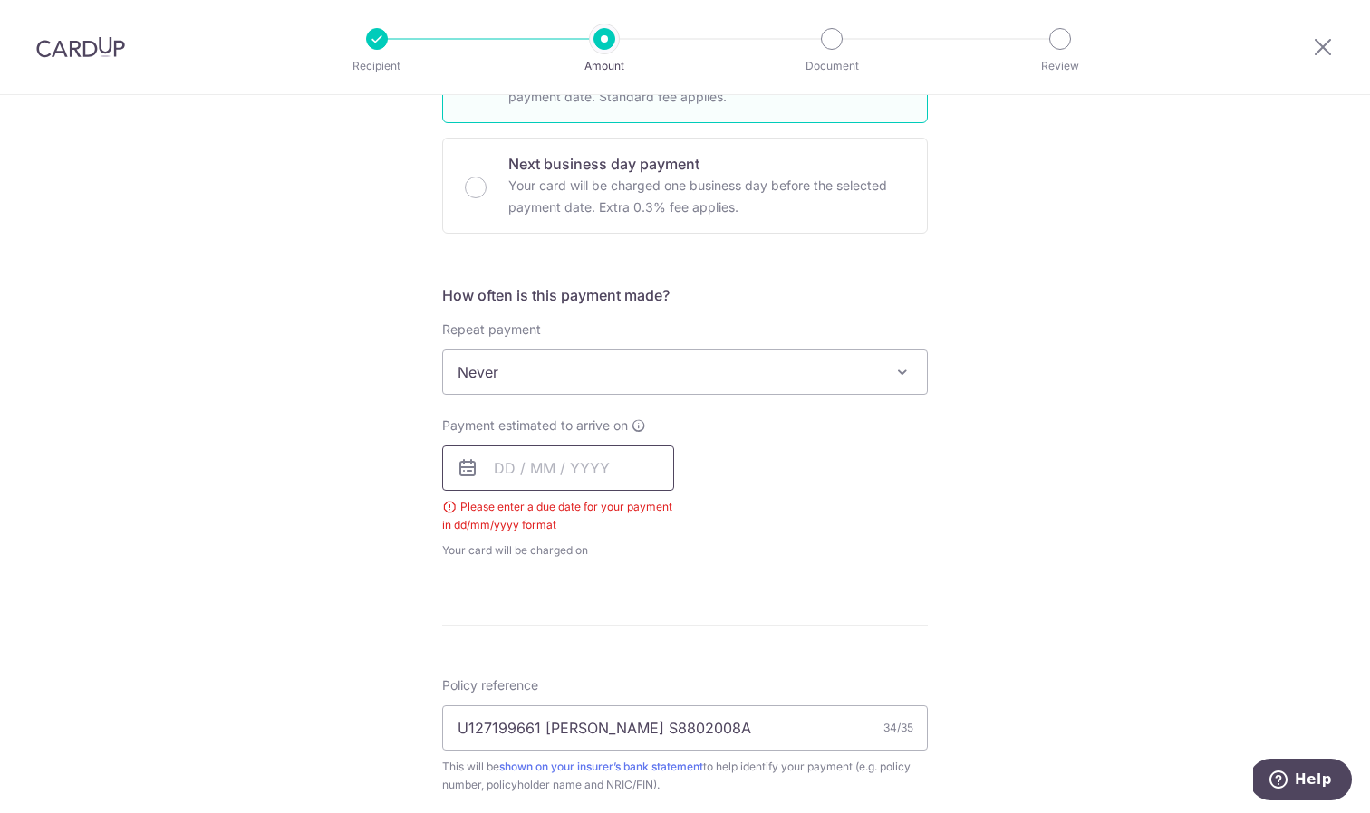
click at [499, 480] on input "text" at bounding box center [558, 468] width 232 height 45
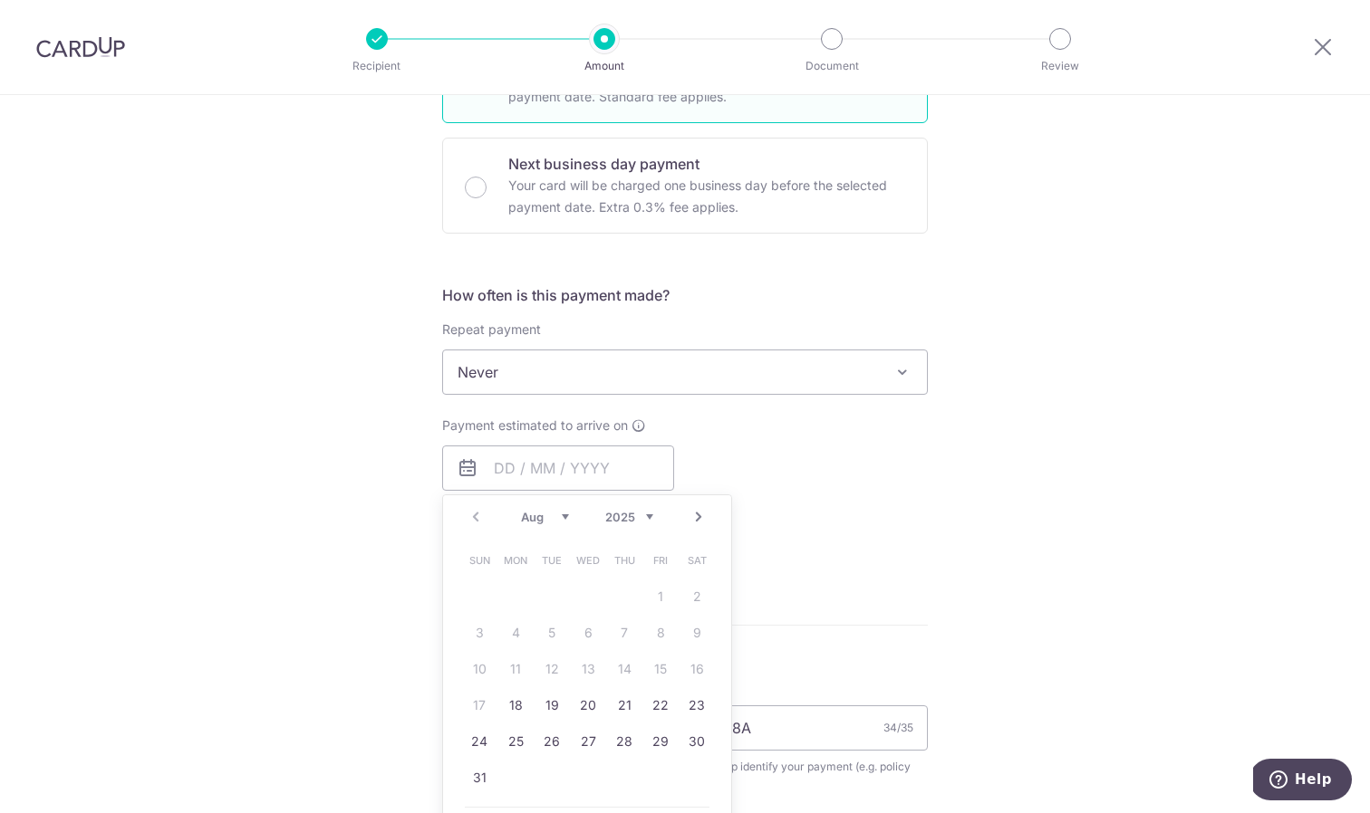
click at [546, 508] on div "Prev Next Aug Sep Oct Nov Dec 2025 2026 2027 2028 2029 2030 2031 2032 2033 2034…" at bounding box center [587, 517] width 288 height 43
click at [553, 596] on link "2" at bounding box center [551, 596] width 29 height 29
type input "[DATE]"
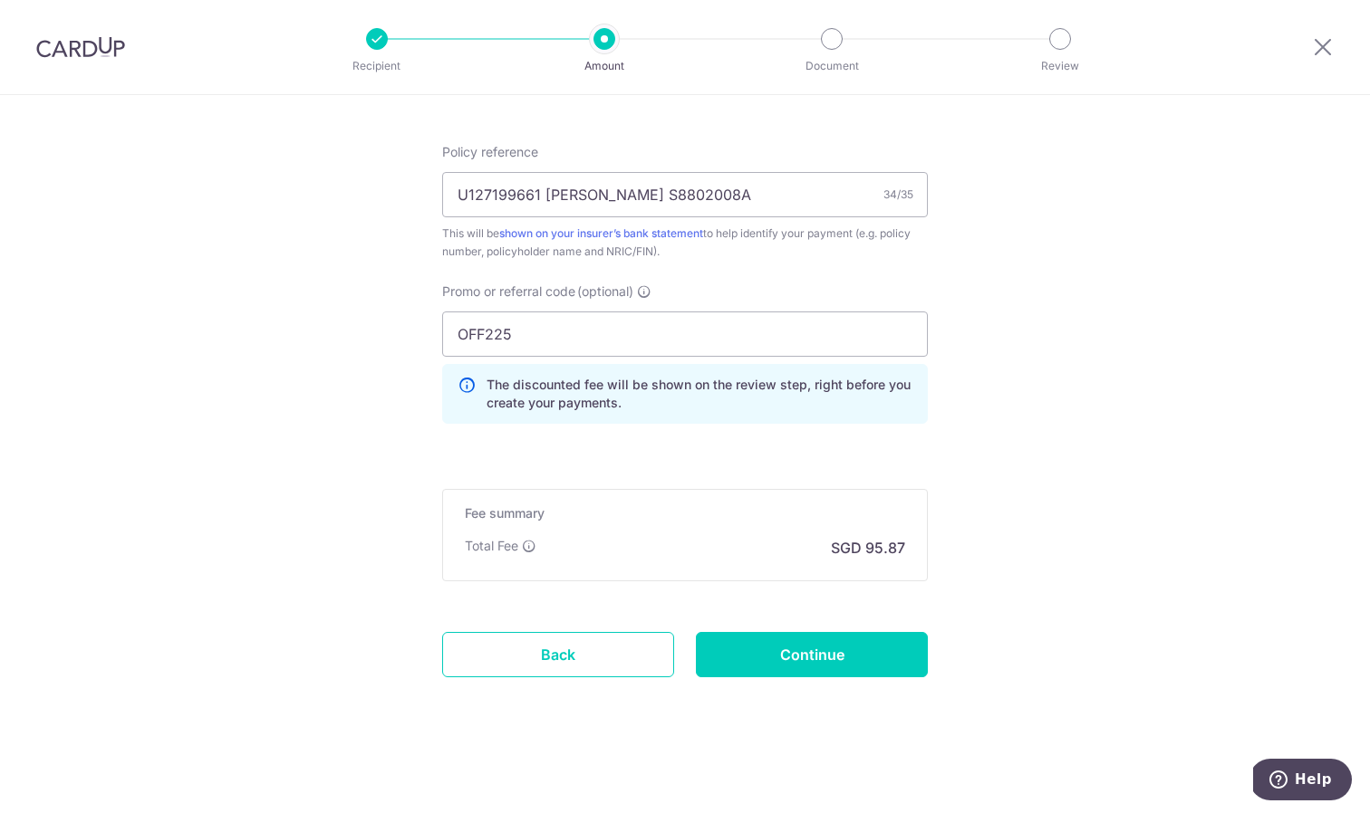
scroll to position [1076, 0]
click at [823, 664] on input "Continue" at bounding box center [812, 654] width 232 height 45
type input "Create Schedule"
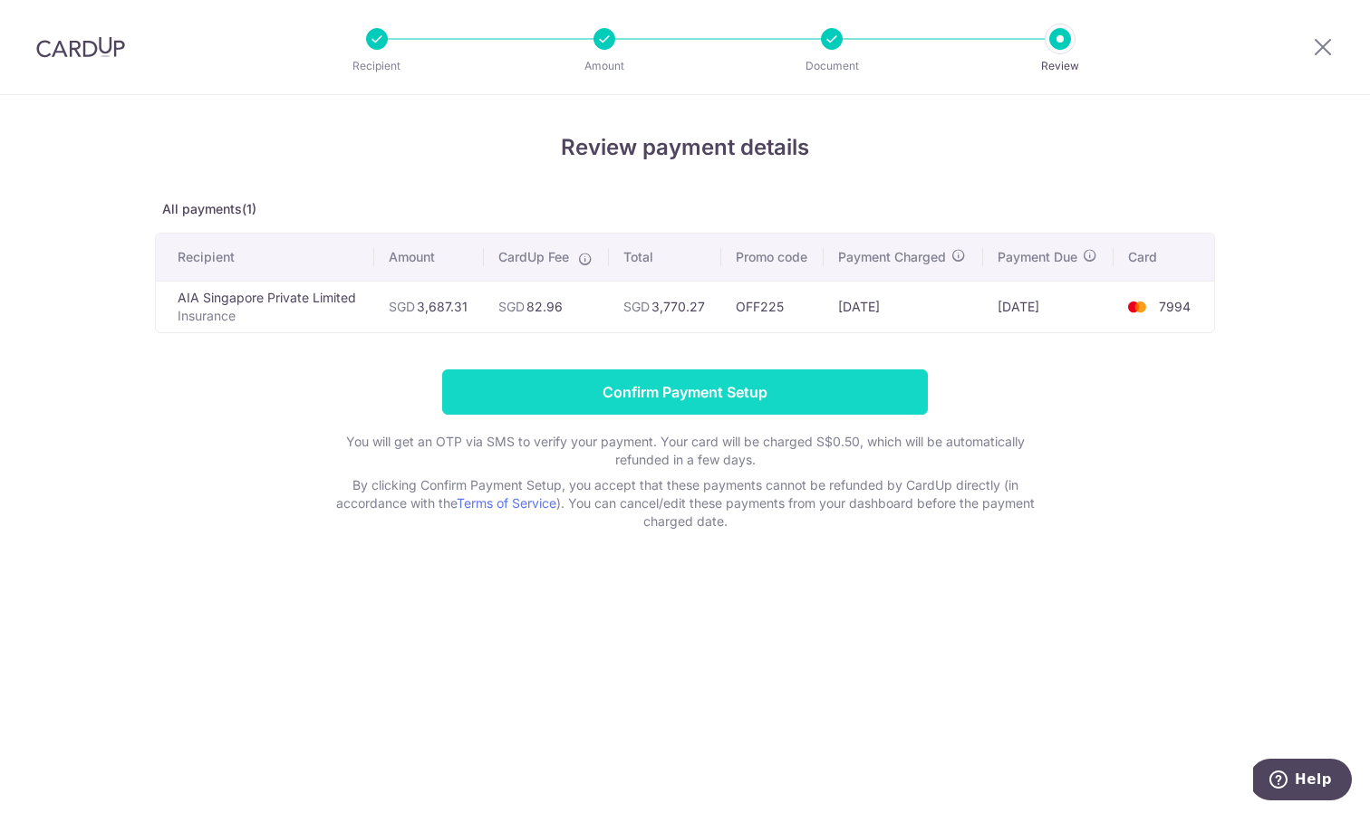
click at [720, 395] on input "Confirm Payment Setup" at bounding box center [685, 392] width 486 height 45
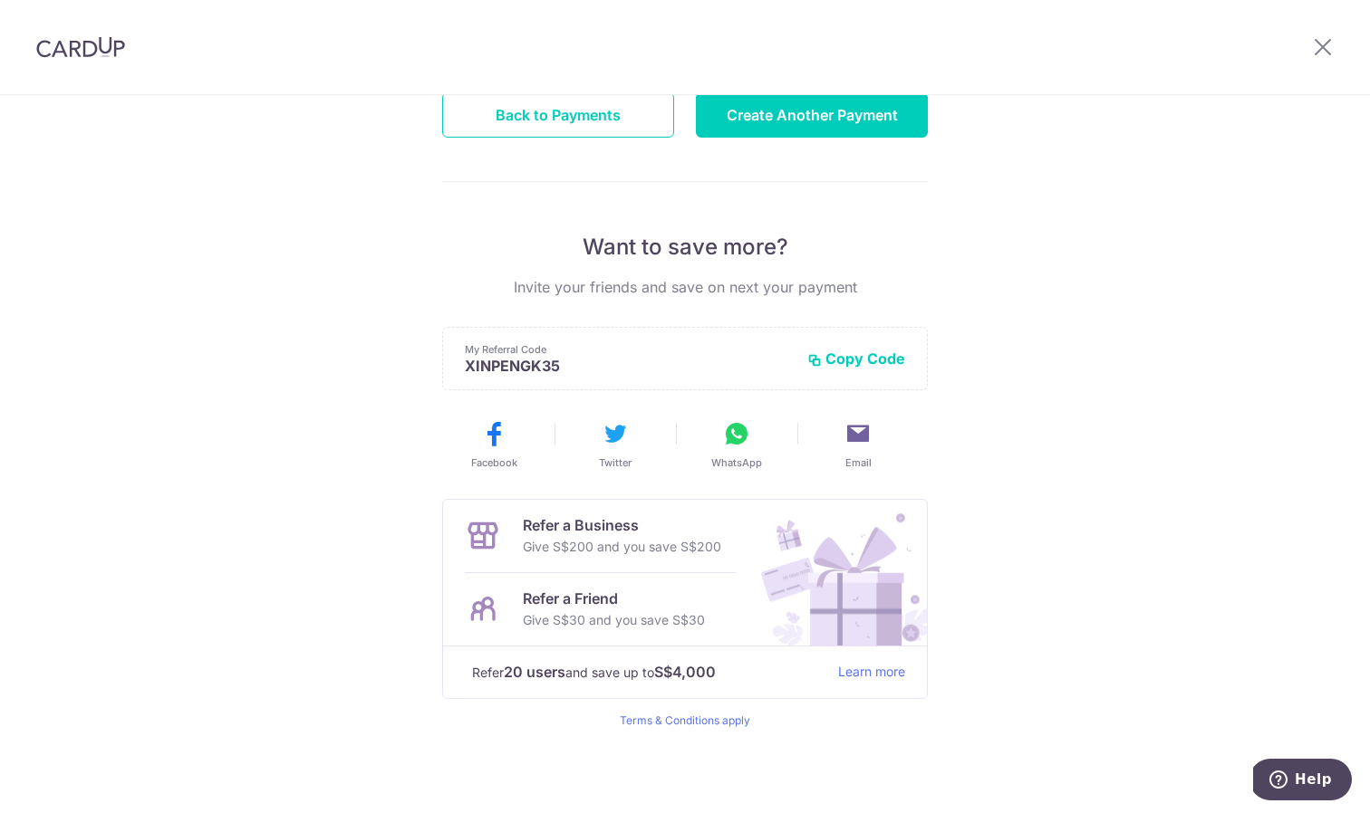
scroll to position [250, 0]
click at [89, 52] on img at bounding box center [80, 47] width 89 height 22
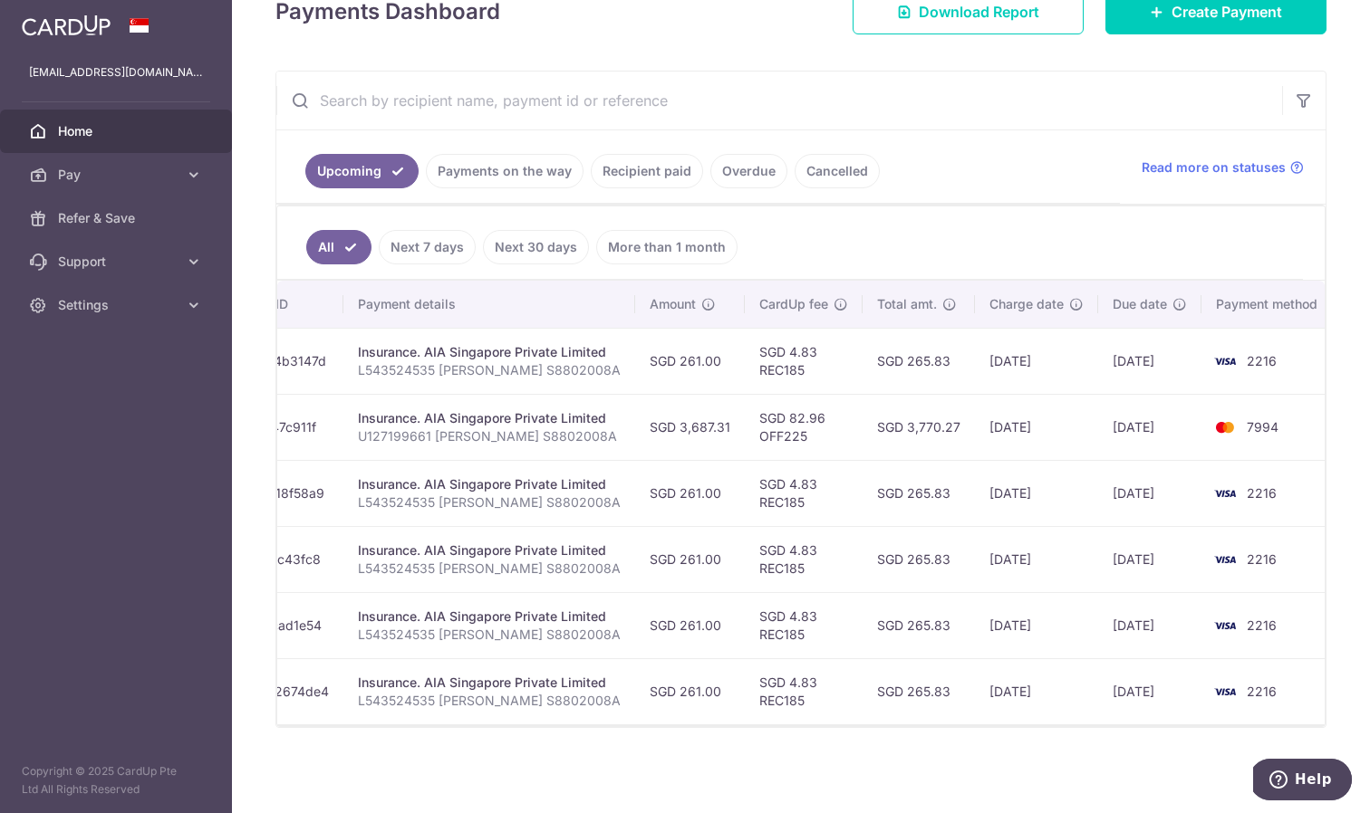
scroll to position [0, 303]
